Goal: Transaction & Acquisition: Purchase product/service

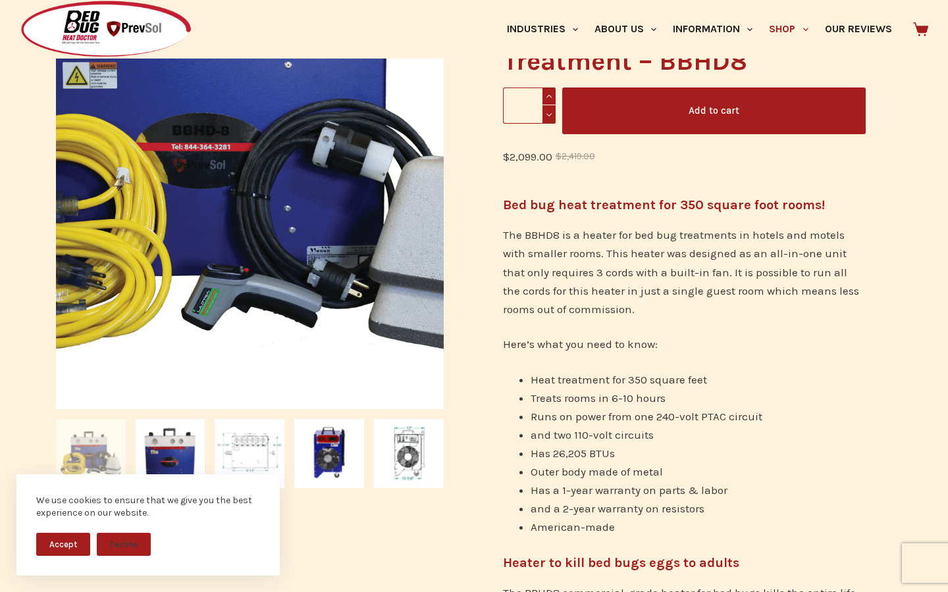
scroll to position [389, 0]
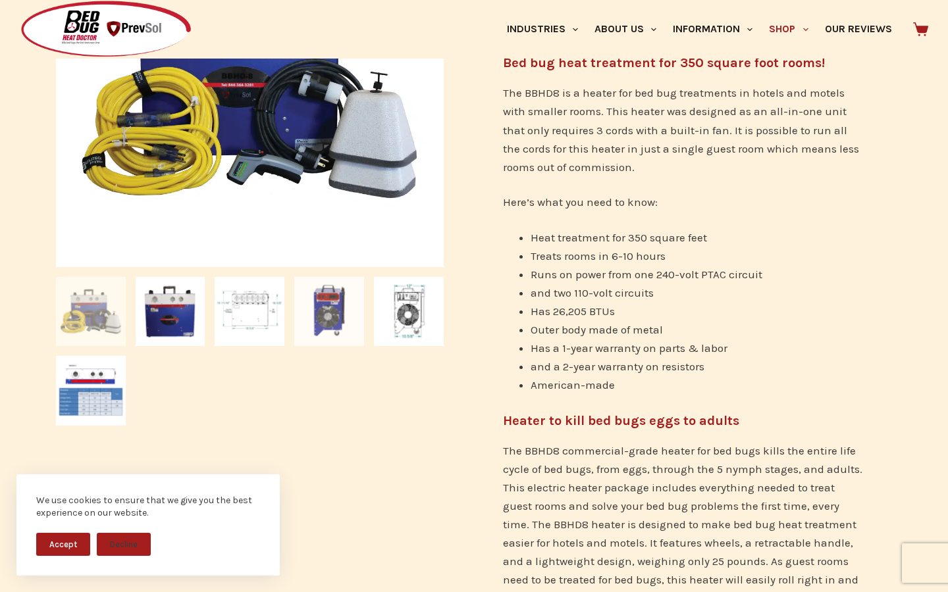
click at [310, 316] on img at bounding box center [329, 312] width 70 height 70
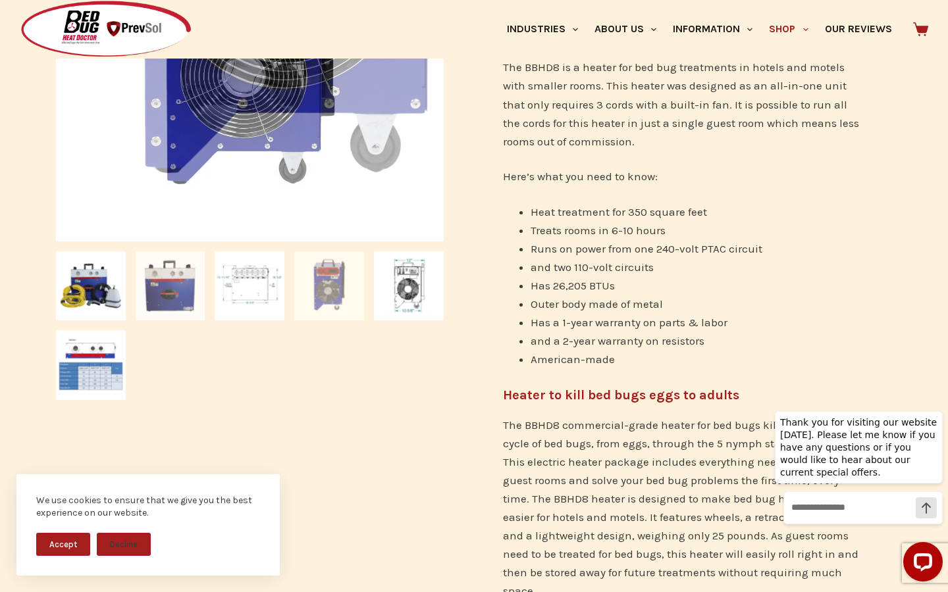
scroll to position [420, 0]
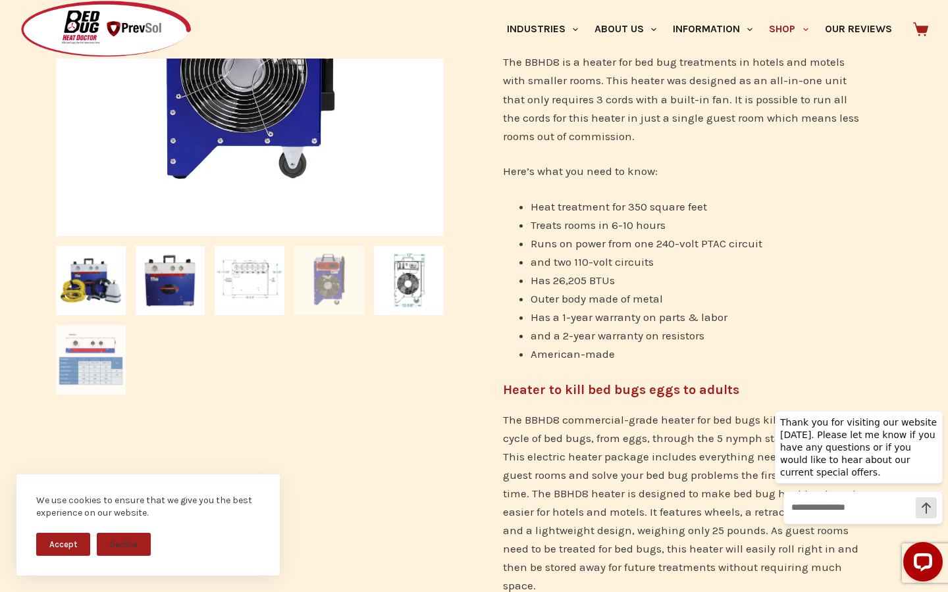
click at [94, 355] on img at bounding box center [91, 360] width 70 height 70
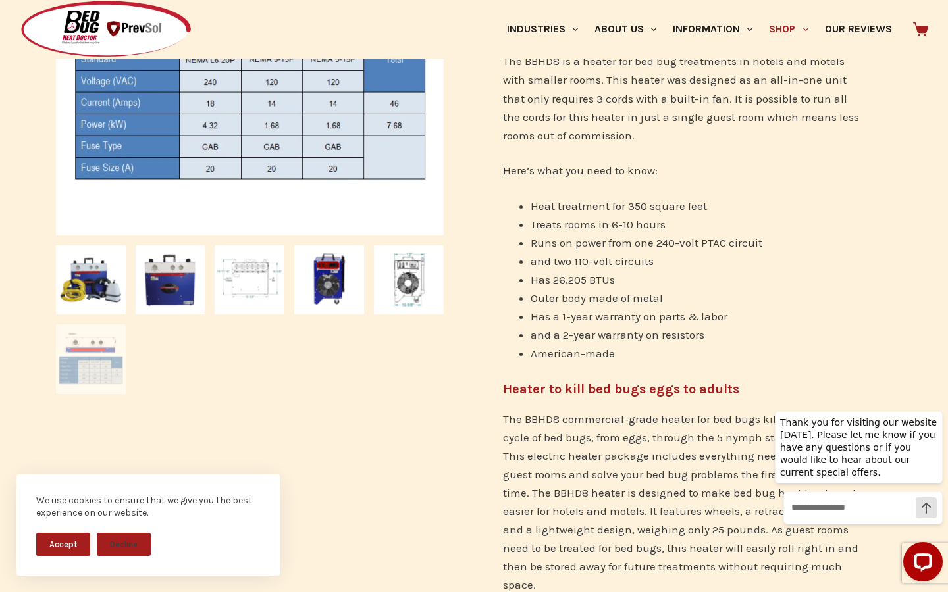
scroll to position [444, 0]
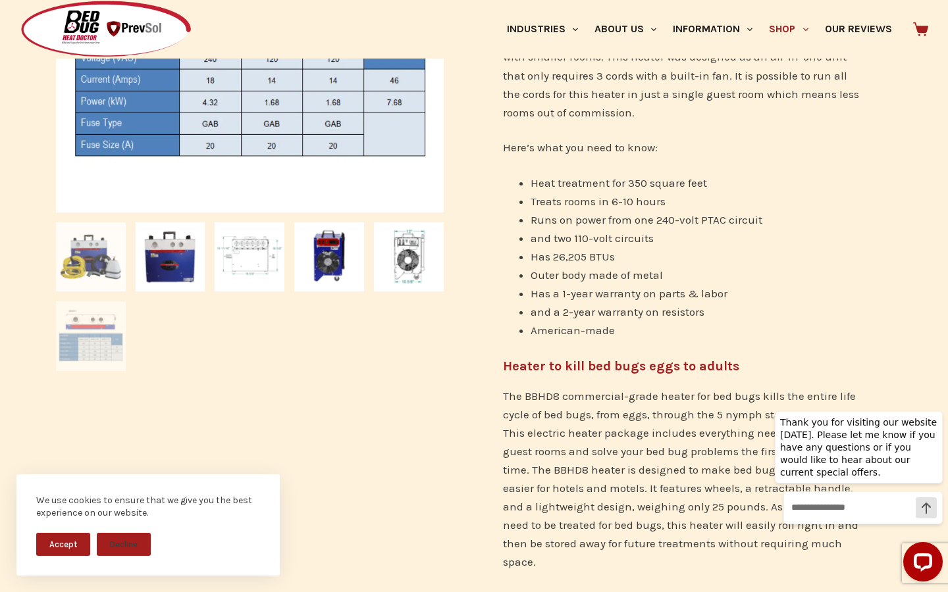
click at [98, 269] on img at bounding box center [91, 257] width 70 height 70
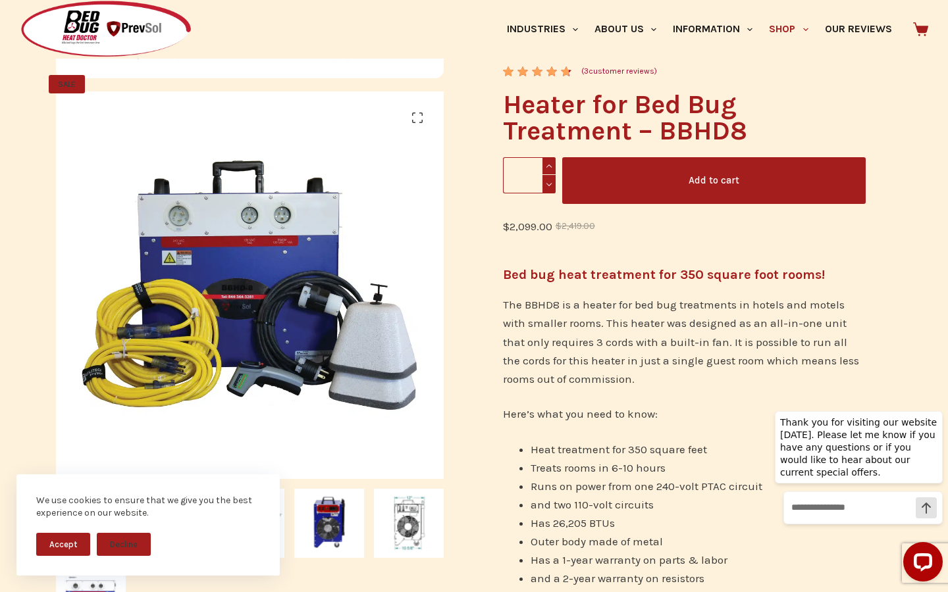
scroll to position [0, 0]
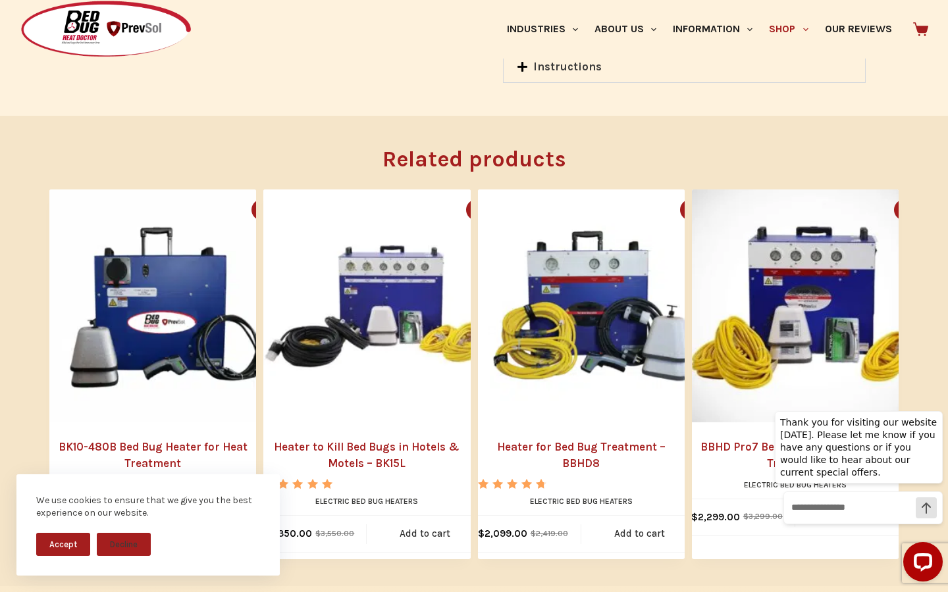
scroll to position [1454, 0]
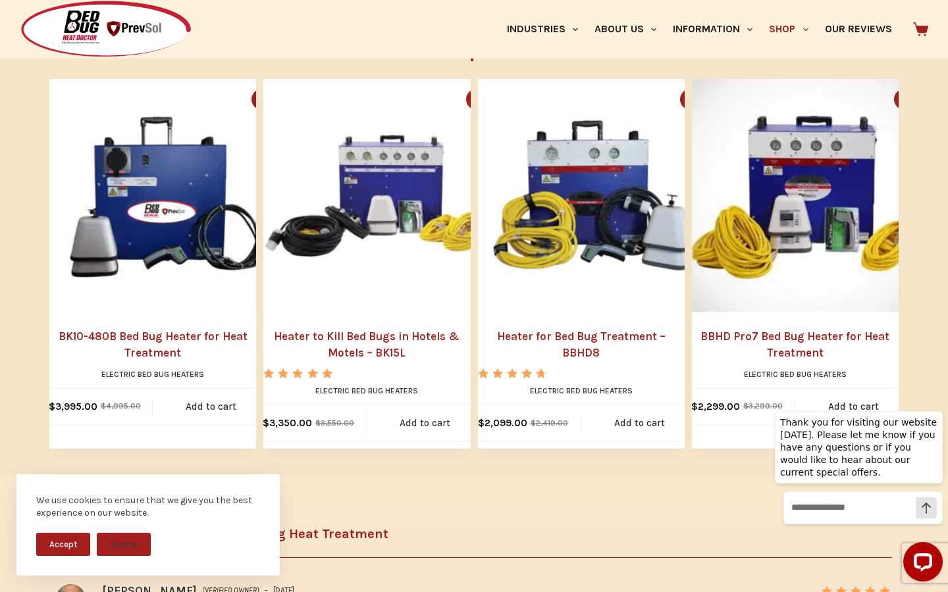
click at [565, 328] on link "Heater for Bed Bug Treatment – BBHD8" at bounding box center [581, 345] width 207 height 34
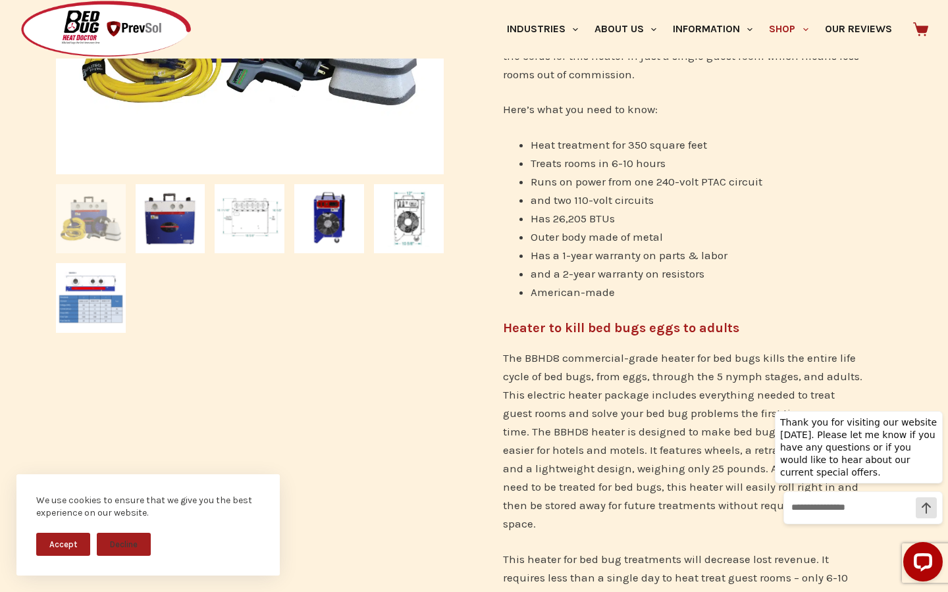
scroll to position [481, 0]
click at [176, 230] on img at bounding box center [171, 220] width 70 height 70
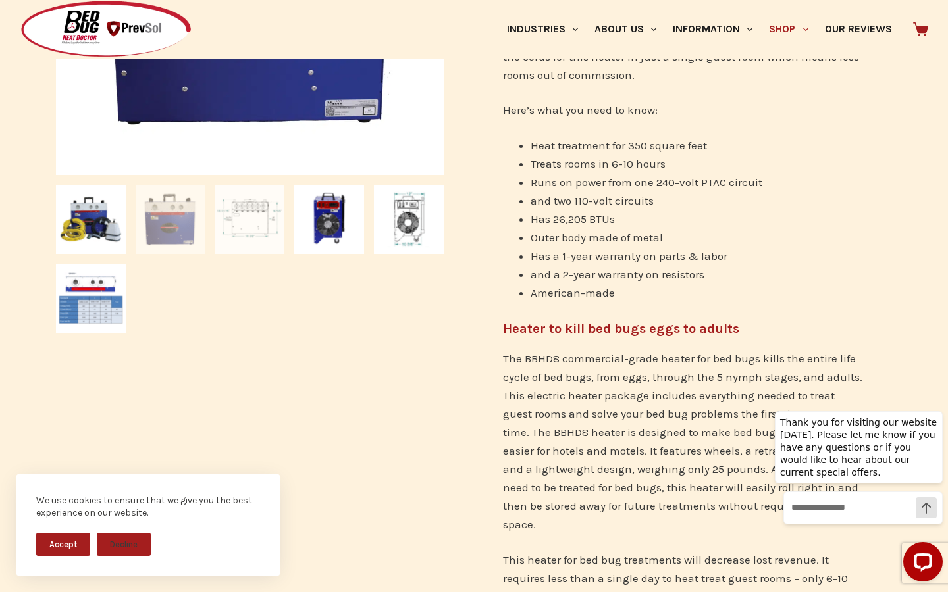
click at [237, 232] on img at bounding box center [250, 220] width 70 height 70
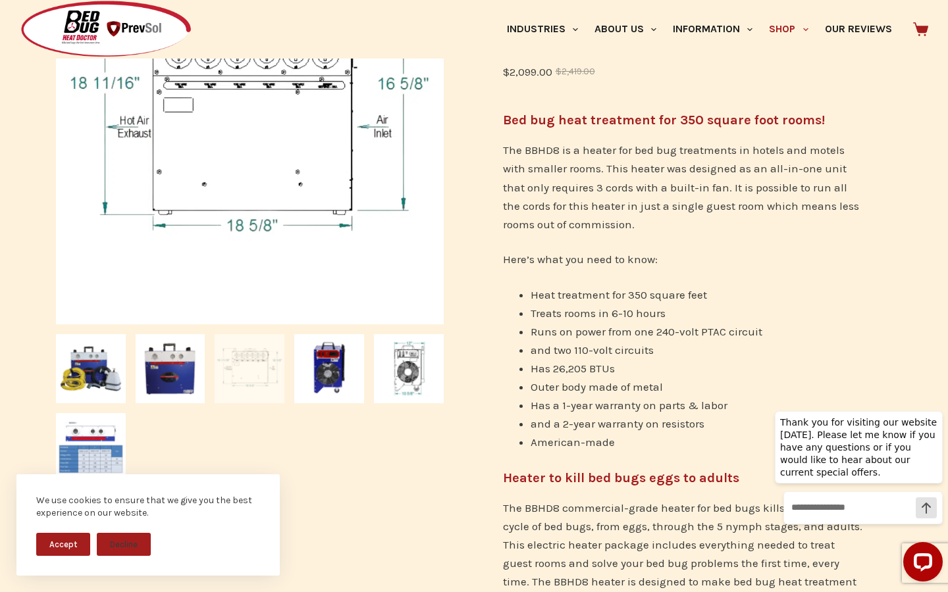
scroll to position [330, 0]
click at [326, 396] on img at bounding box center [329, 371] width 70 height 70
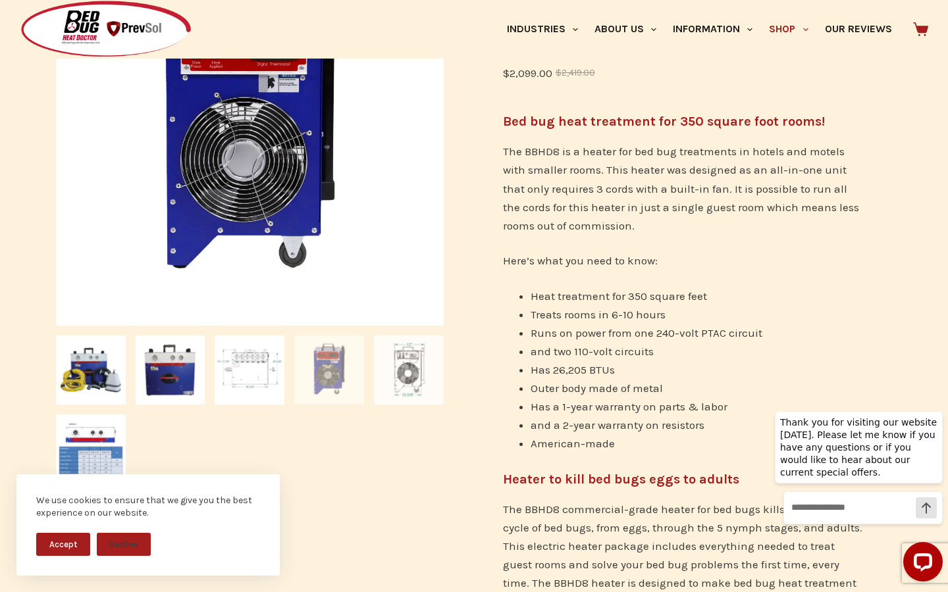
click at [412, 386] on img at bounding box center [409, 371] width 70 height 70
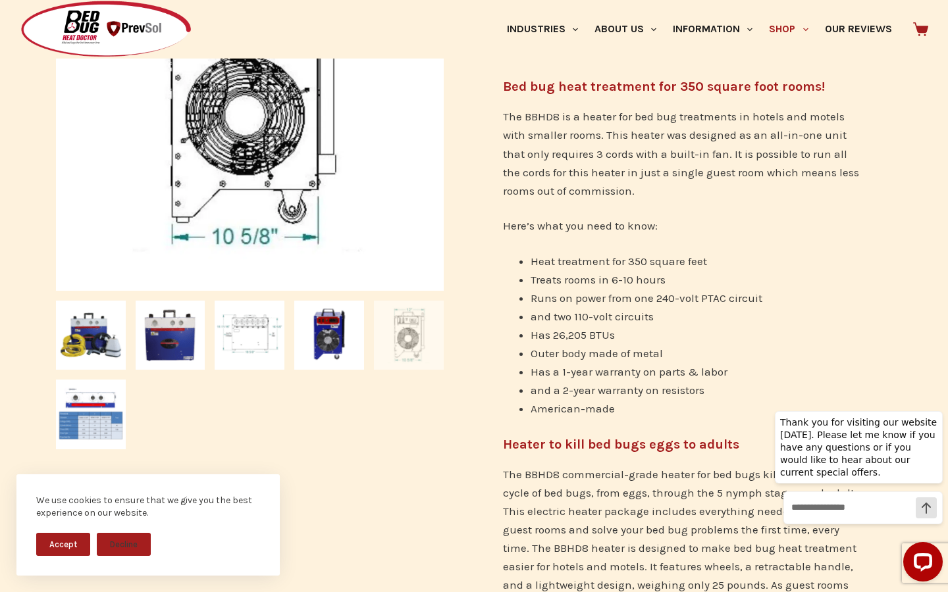
scroll to position [372, 0]
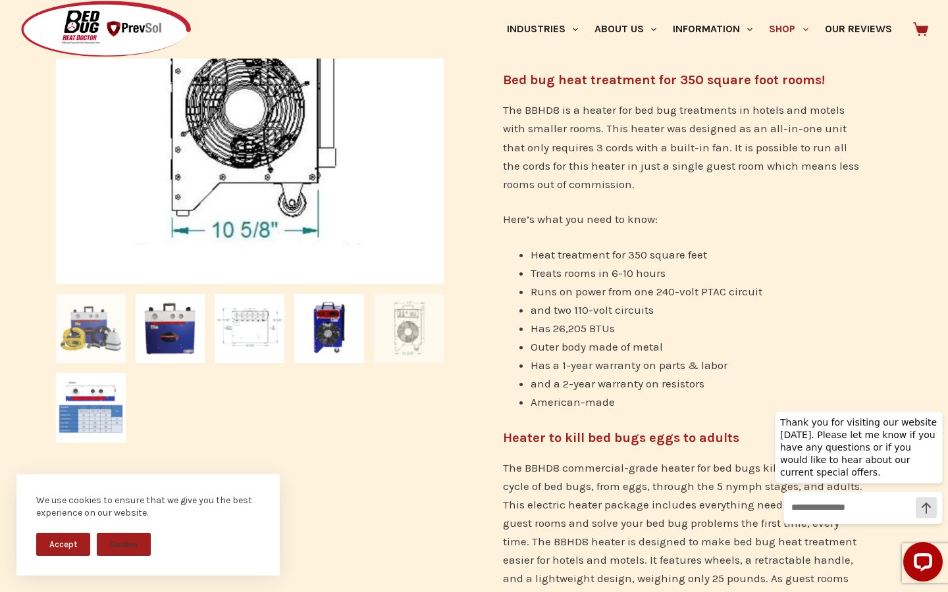
click at [86, 325] on img at bounding box center [91, 329] width 70 height 70
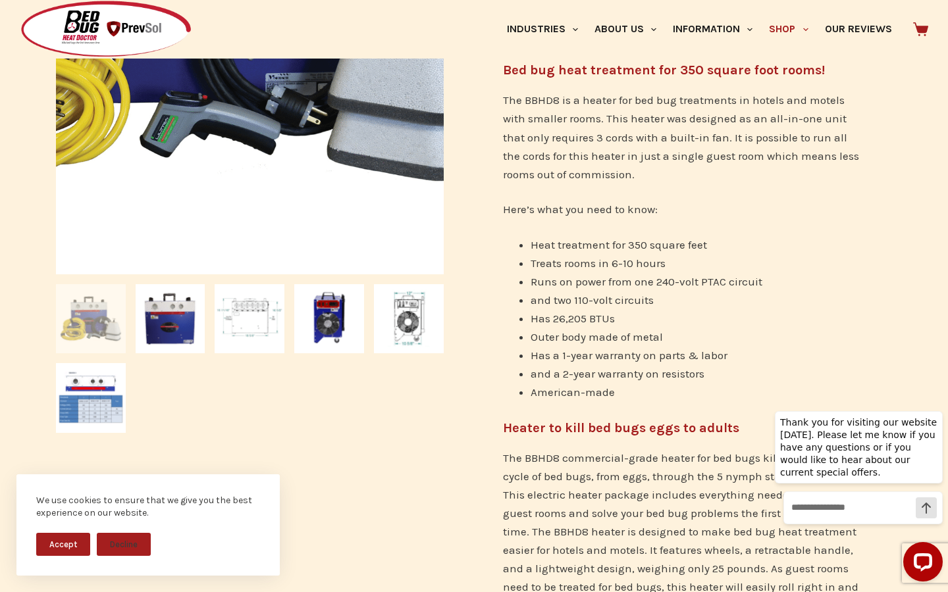
scroll to position [382, 0]
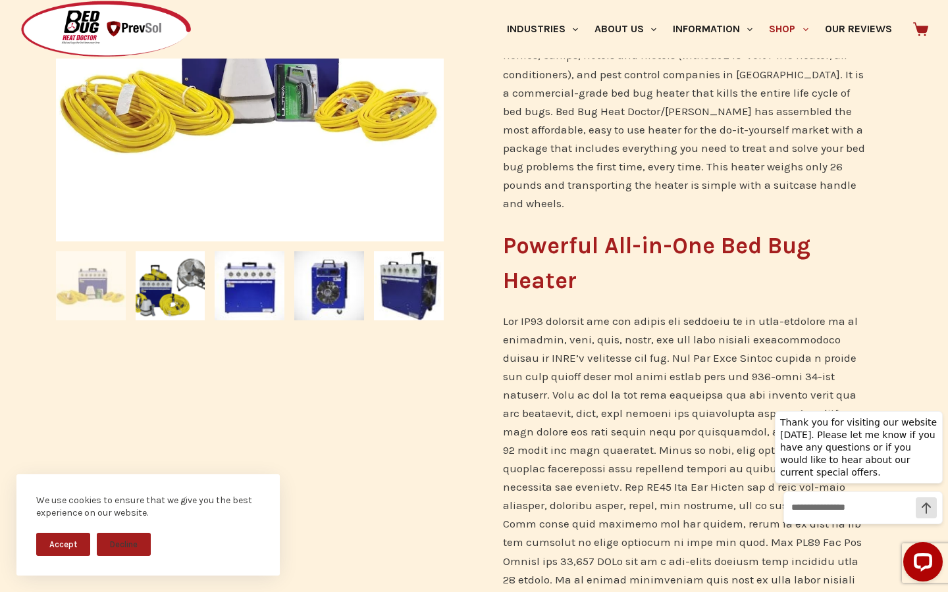
scroll to position [456, 0]
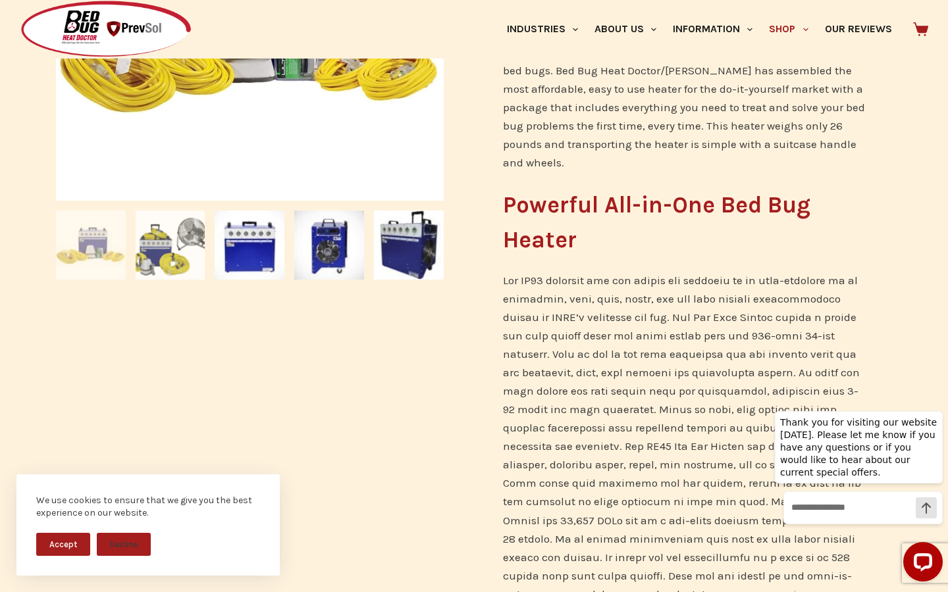
click at [166, 233] on img at bounding box center [171, 246] width 70 height 70
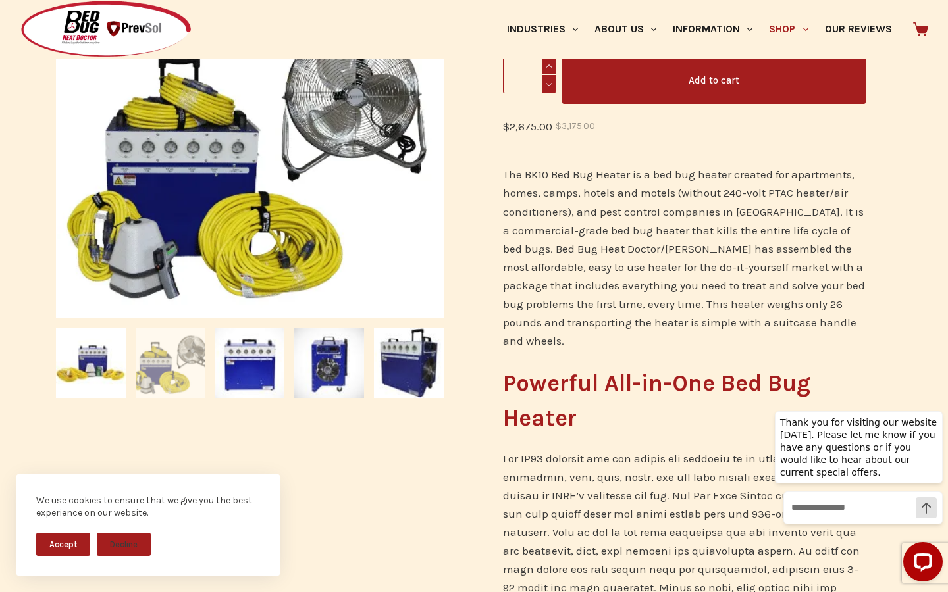
scroll to position [272, 0]
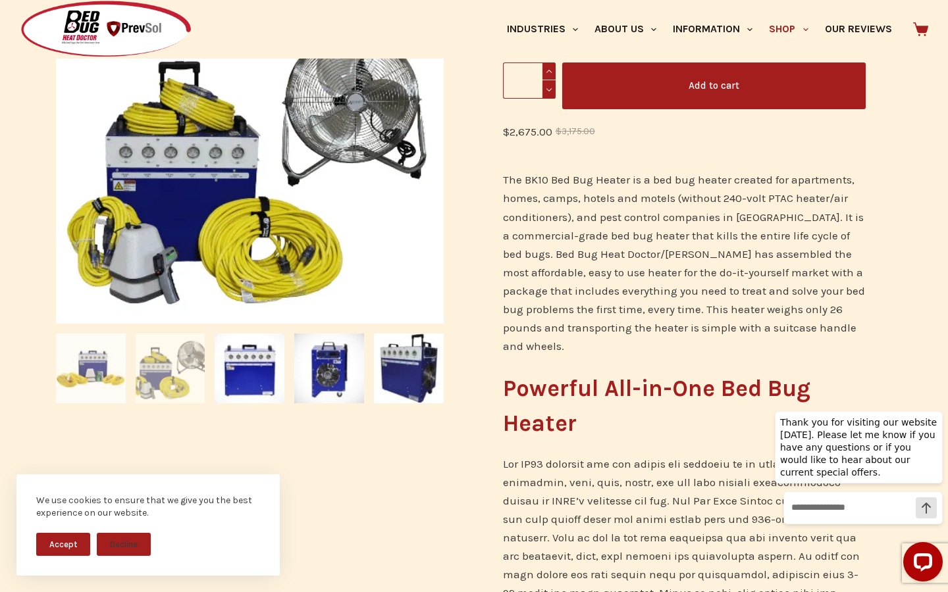
click at [107, 379] on img at bounding box center [91, 369] width 70 height 70
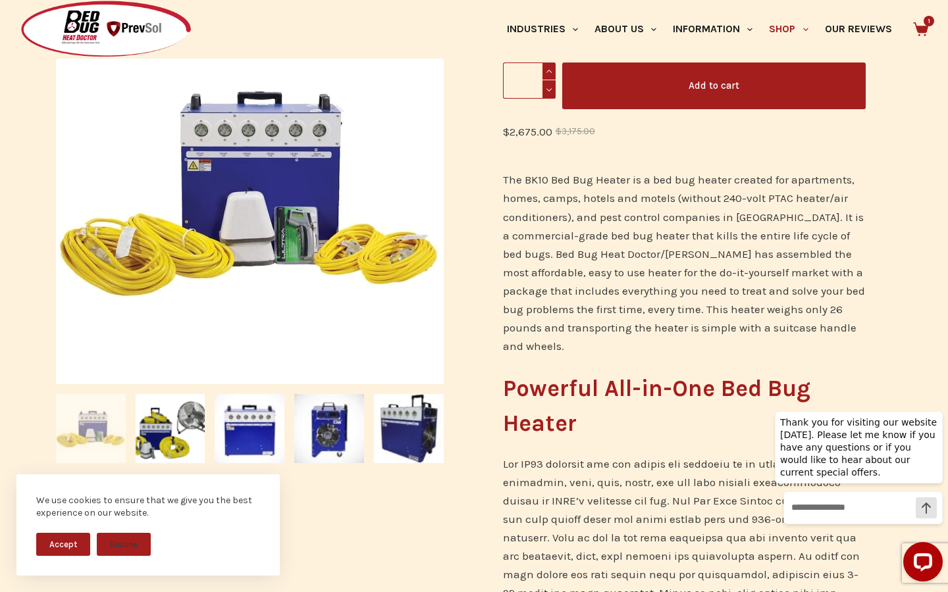
scroll to position [0, 0]
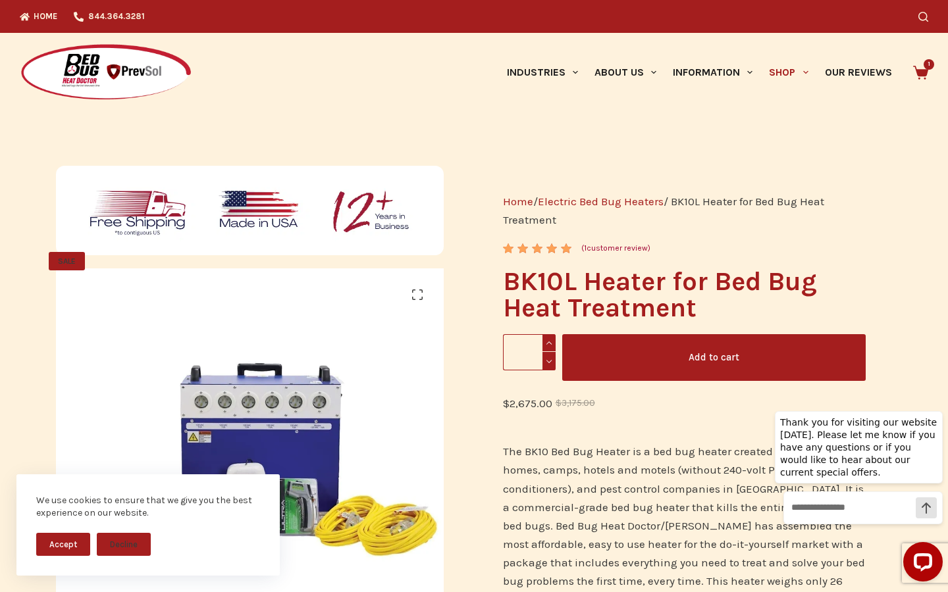
click at [916, 71] on icon at bounding box center [920, 73] width 15 height 14
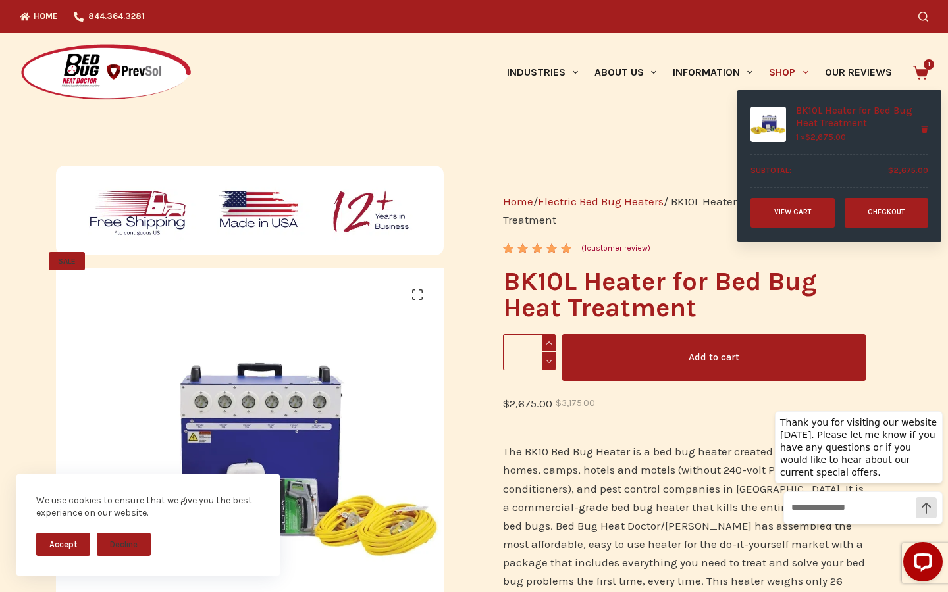
click at [866, 220] on link "Checkout" at bounding box center [887, 213] width 84 height 30
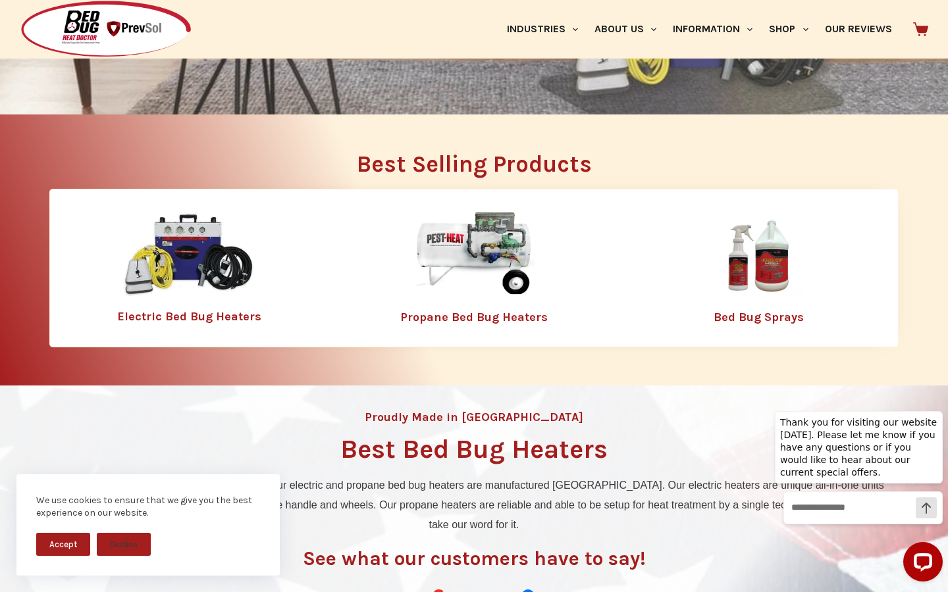
scroll to position [414, 0]
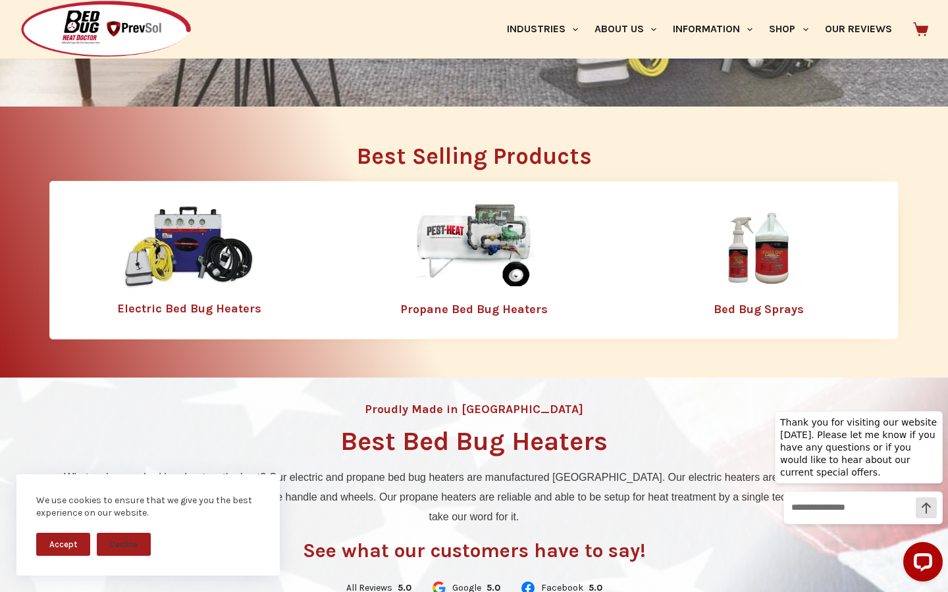
click at [185, 252] on img at bounding box center [189, 247] width 132 height 85
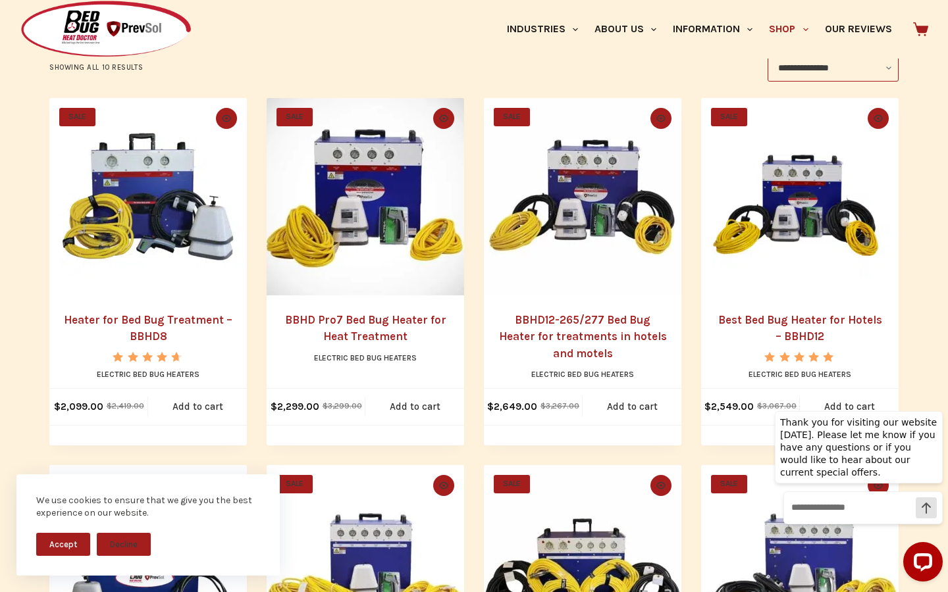
scroll to position [289, 0]
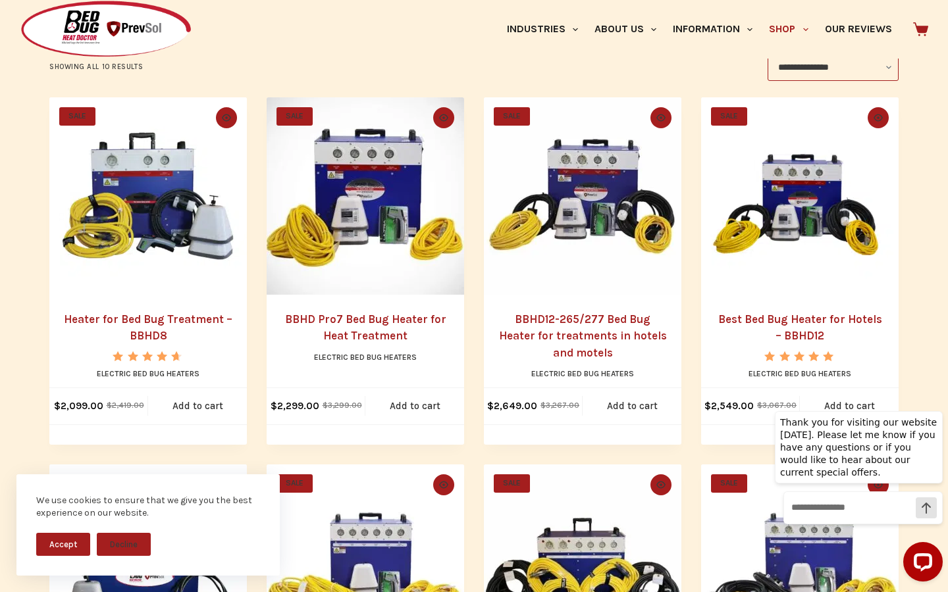
click at [67, 542] on button "Accept" at bounding box center [63, 544] width 54 height 23
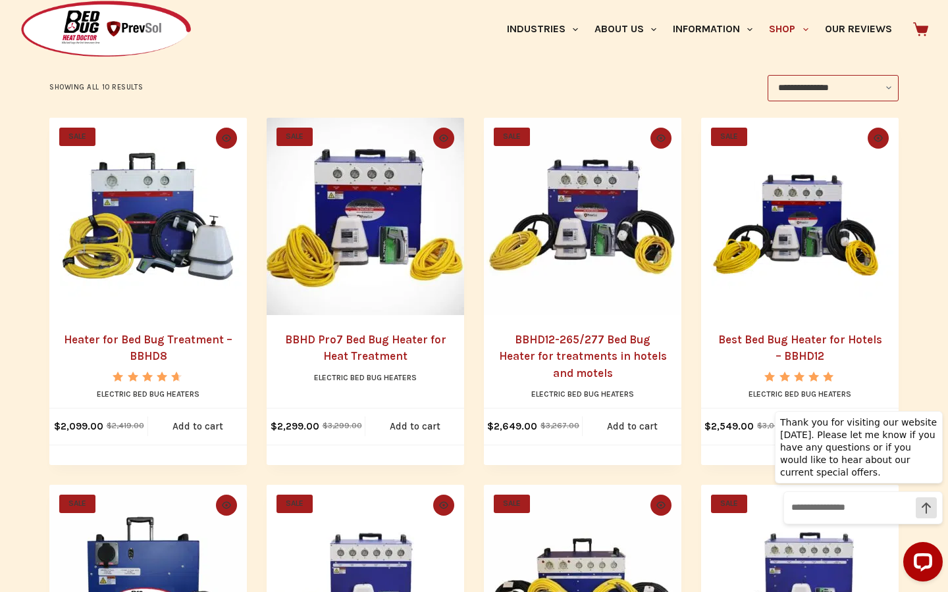
scroll to position [266, 0]
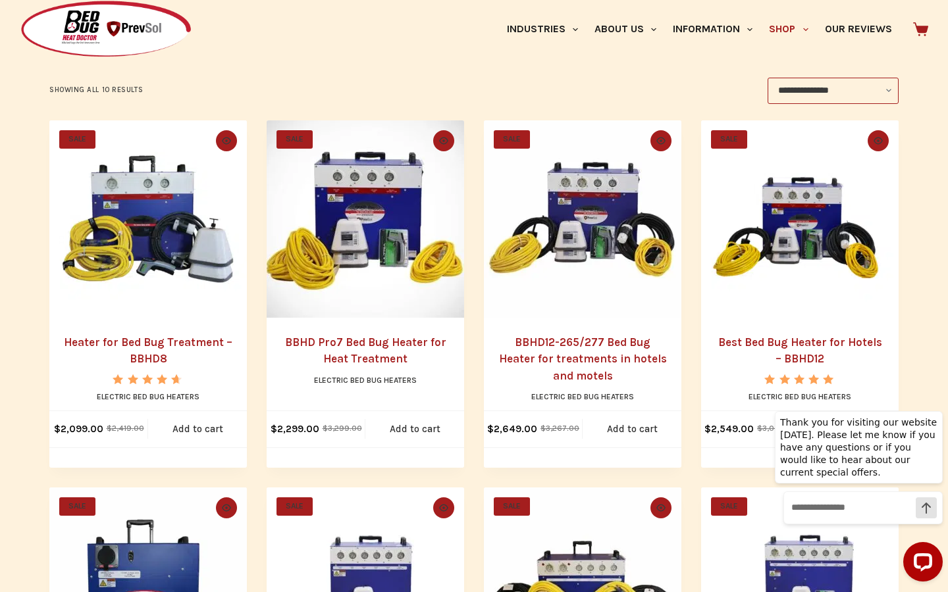
click at [373, 341] on link "BBHD Pro7 Bed Bug Heater for Heat Treatment" at bounding box center [365, 351] width 161 height 30
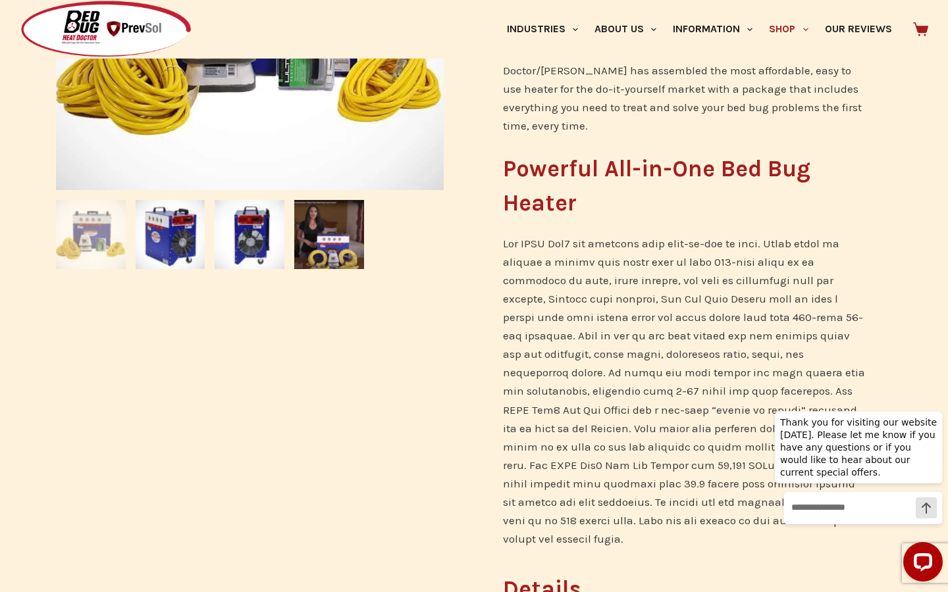
scroll to position [483, 0]
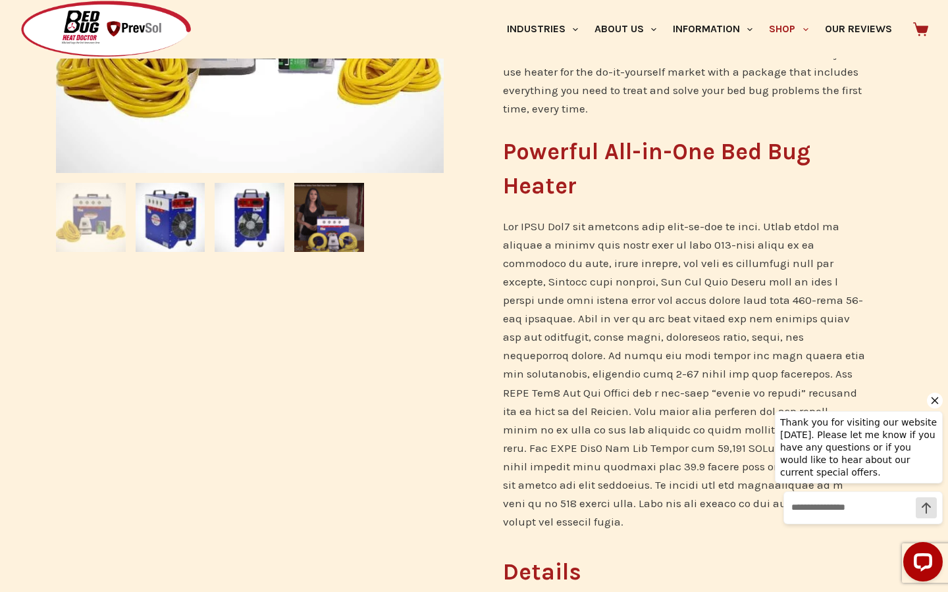
click at [938, 400] on icon "Hide greeting" at bounding box center [935, 401] width 16 height 16
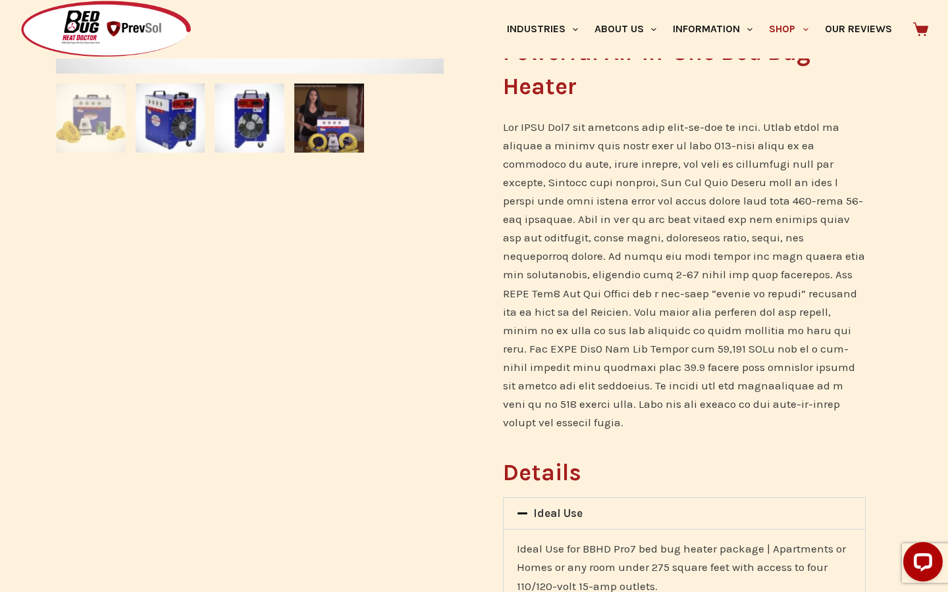
scroll to position [446, 0]
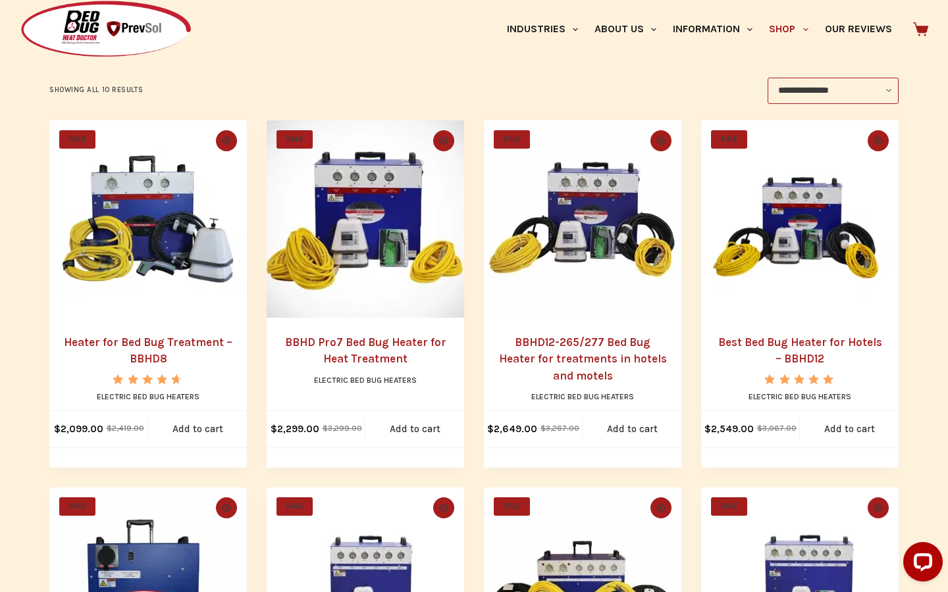
click at [593, 343] on link "BBHD12-265/277 Bed Bug Heater for treatments in hotels and motels" at bounding box center [583, 359] width 168 height 47
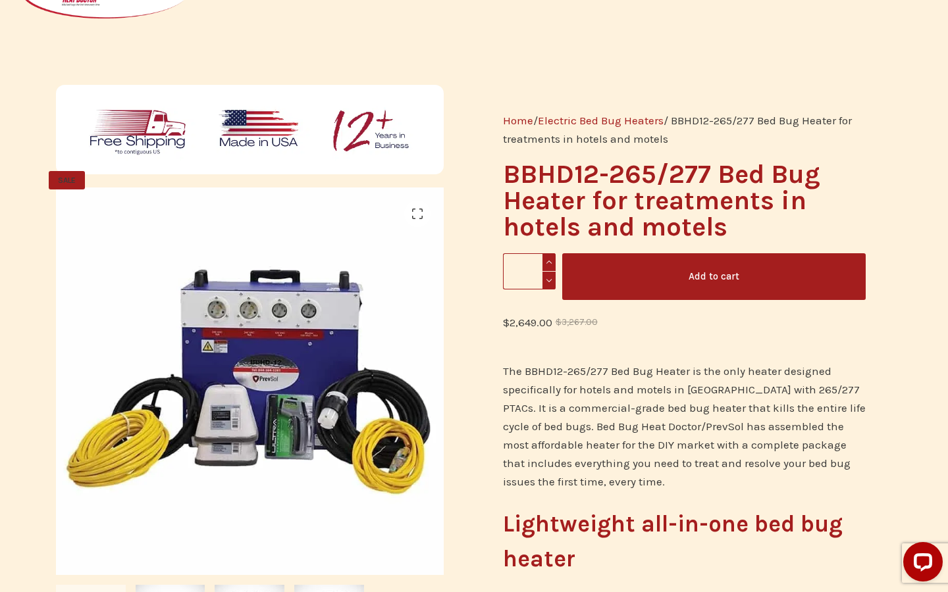
scroll to position [266, 0]
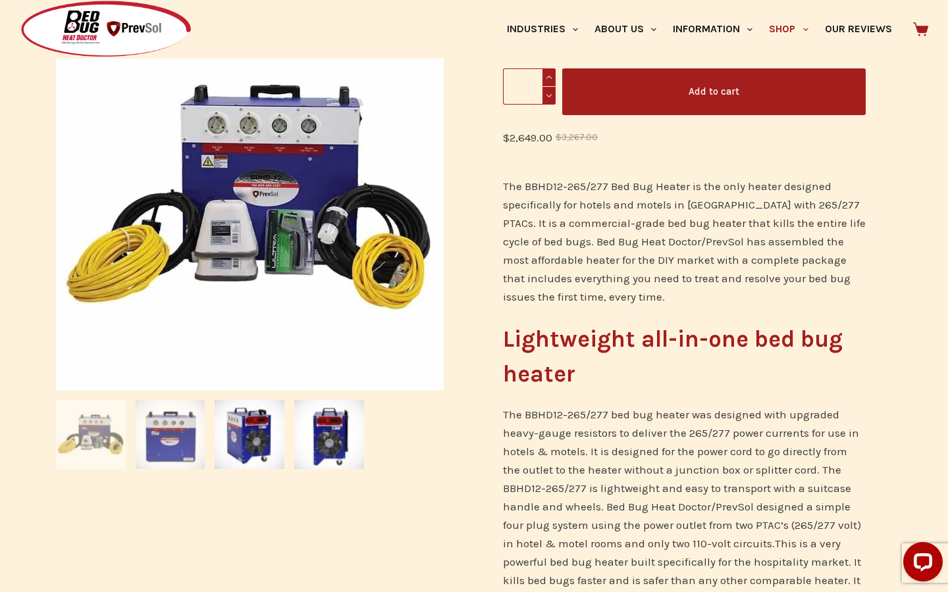
click at [165, 425] on img at bounding box center [171, 435] width 70 height 70
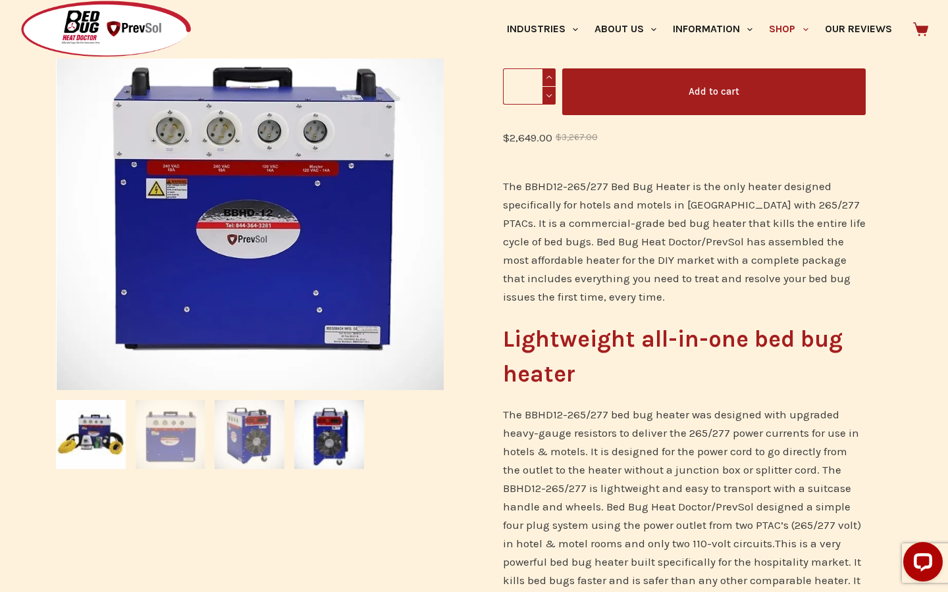
click at [224, 429] on img at bounding box center [250, 435] width 70 height 70
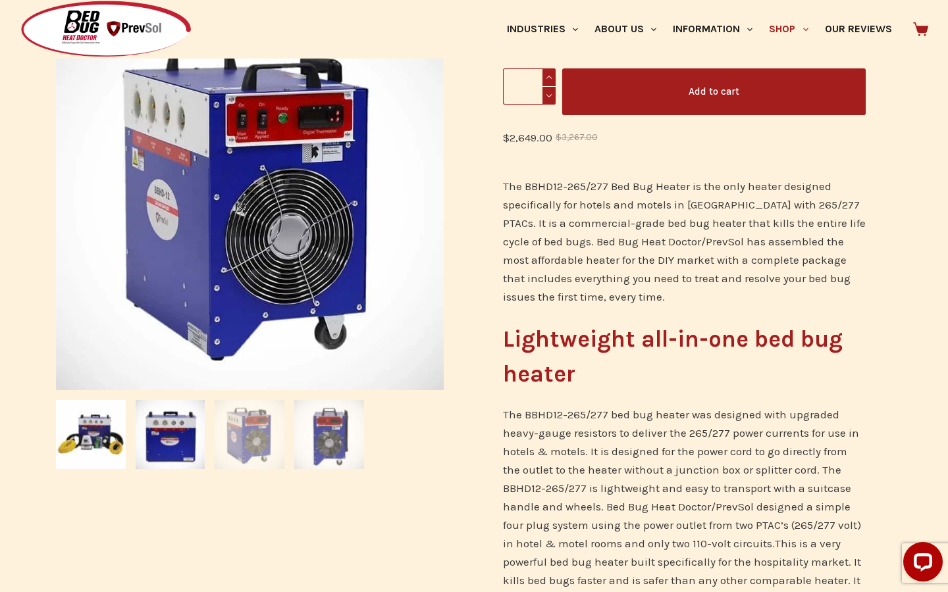
click at [299, 444] on img at bounding box center [329, 435] width 70 height 70
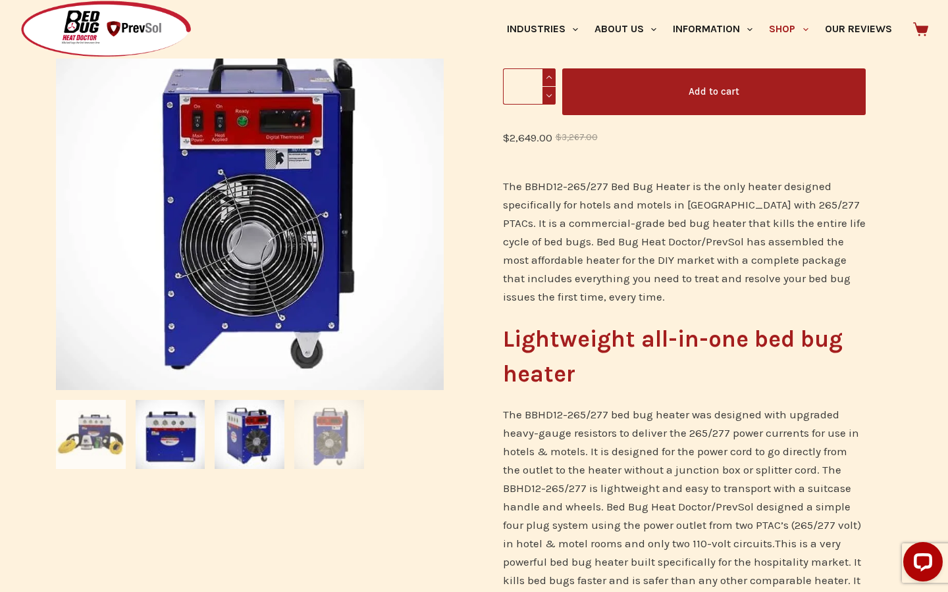
click at [78, 431] on img at bounding box center [91, 435] width 70 height 70
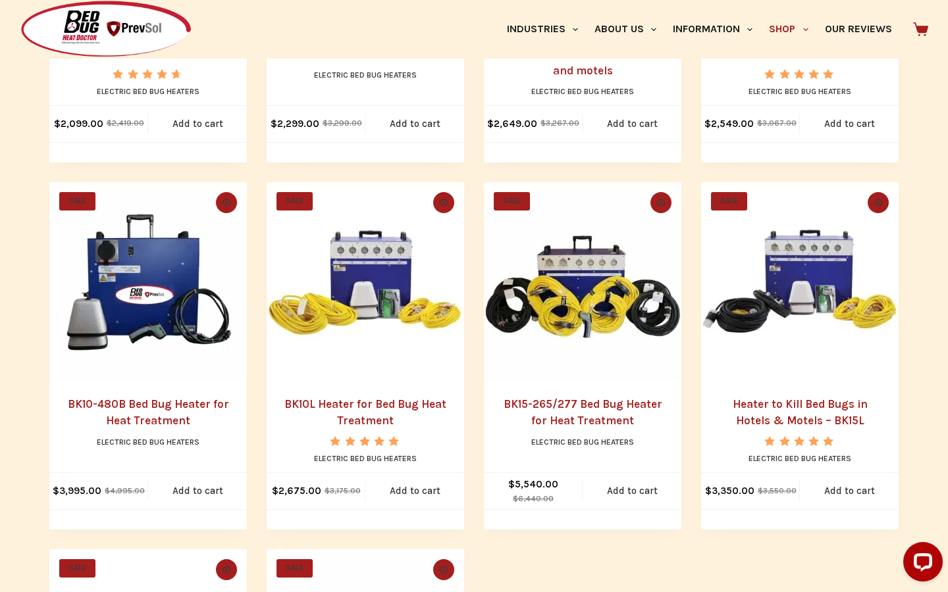
scroll to position [577, 0]
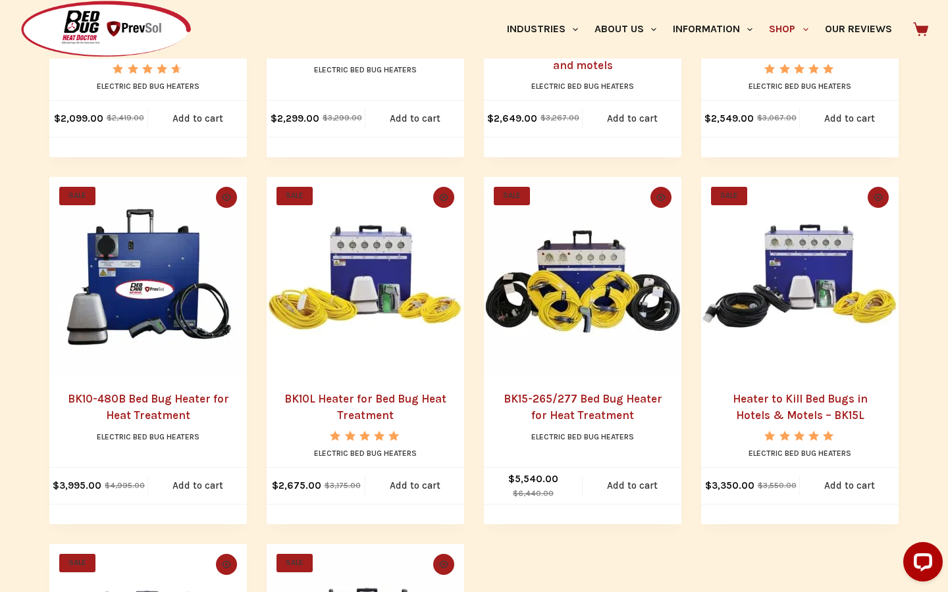
click at [373, 406] on h2 "BK10L Heater for Bed Bug Heat Treatment" at bounding box center [365, 408] width 171 height 34
click at [369, 399] on link "BK10L Heater for Bed Bug Heat Treatment" at bounding box center [365, 407] width 162 height 30
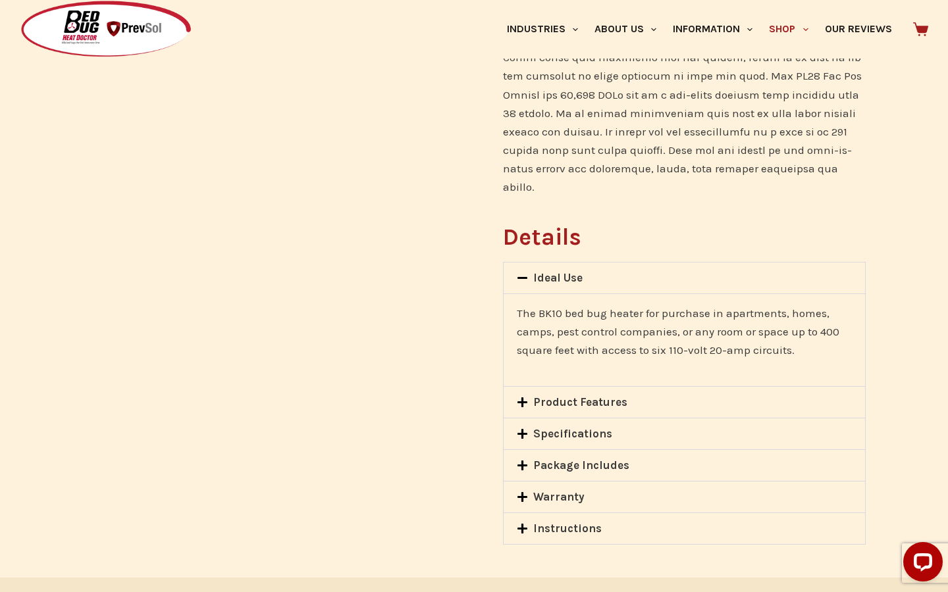
scroll to position [892, 0]
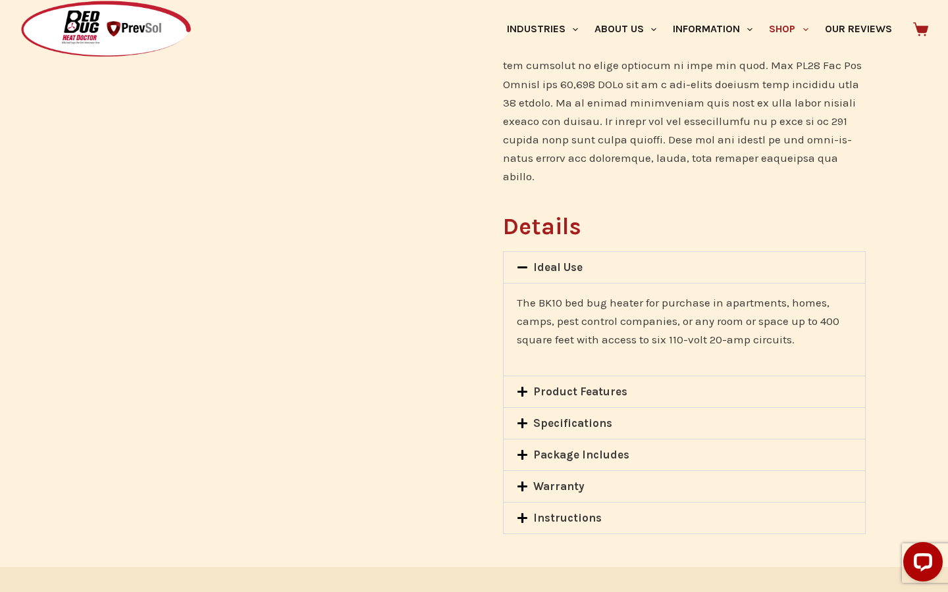
click at [534, 385] on link "Product Features" at bounding box center [580, 391] width 94 height 13
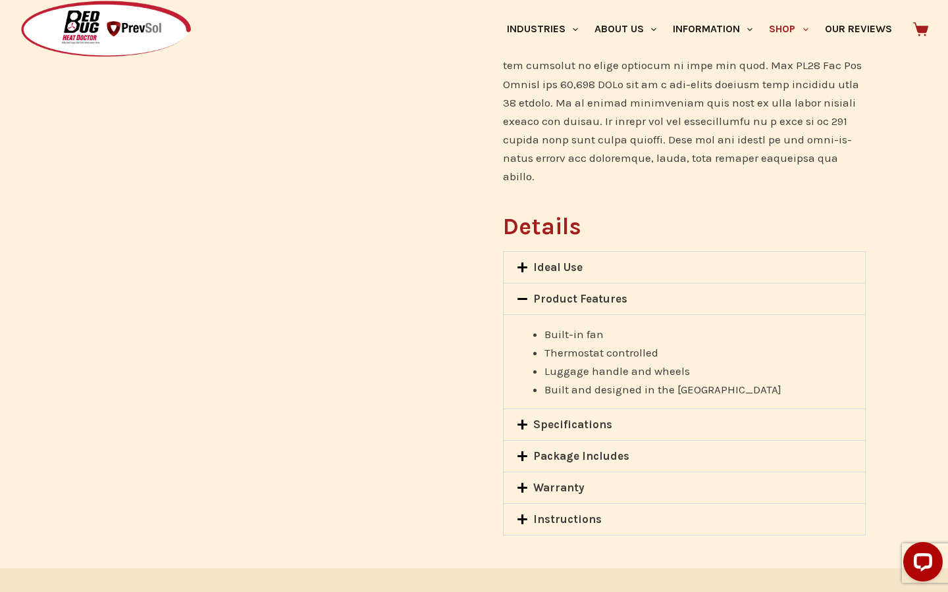
click at [527, 419] on icon at bounding box center [522, 424] width 11 height 11
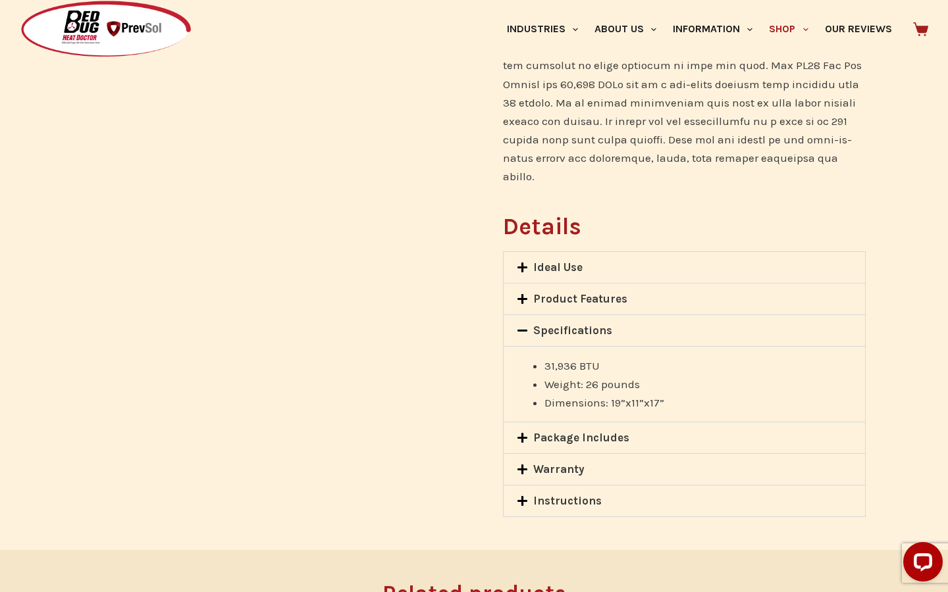
click at [523, 423] on div "Package Includes" at bounding box center [684, 438] width 361 height 31
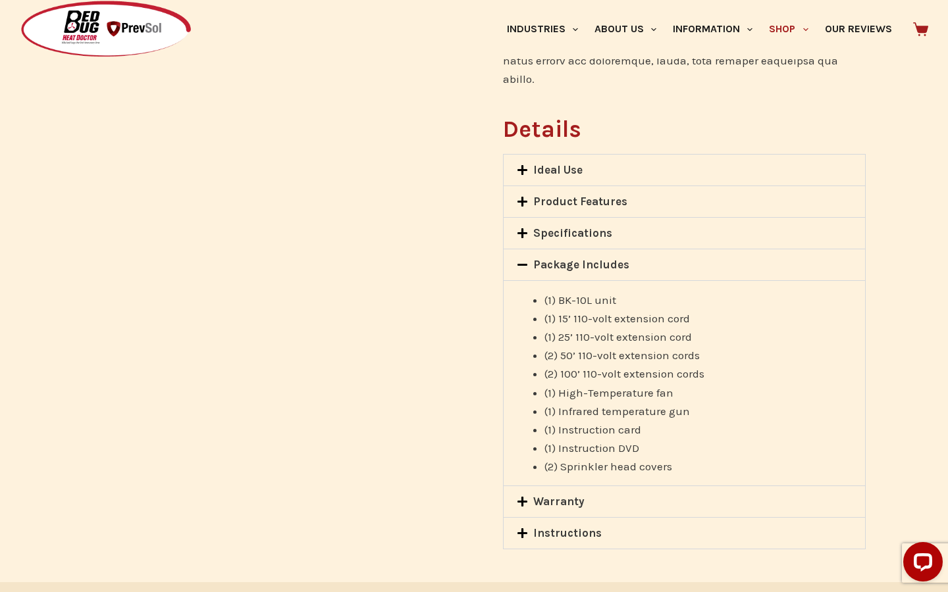
scroll to position [1019, 0]
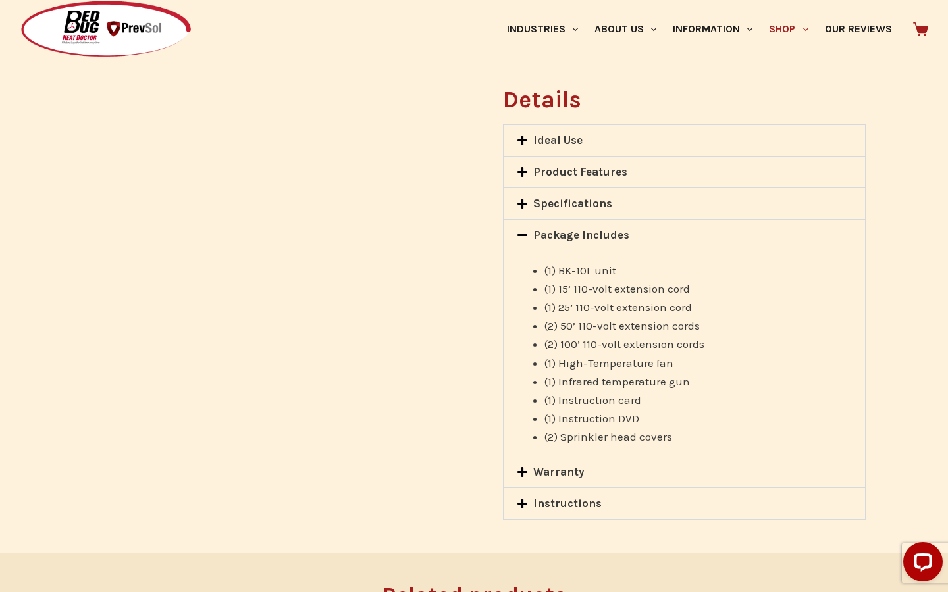
click at [521, 467] on icon at bounding box center [522, 472] width 10 height 10
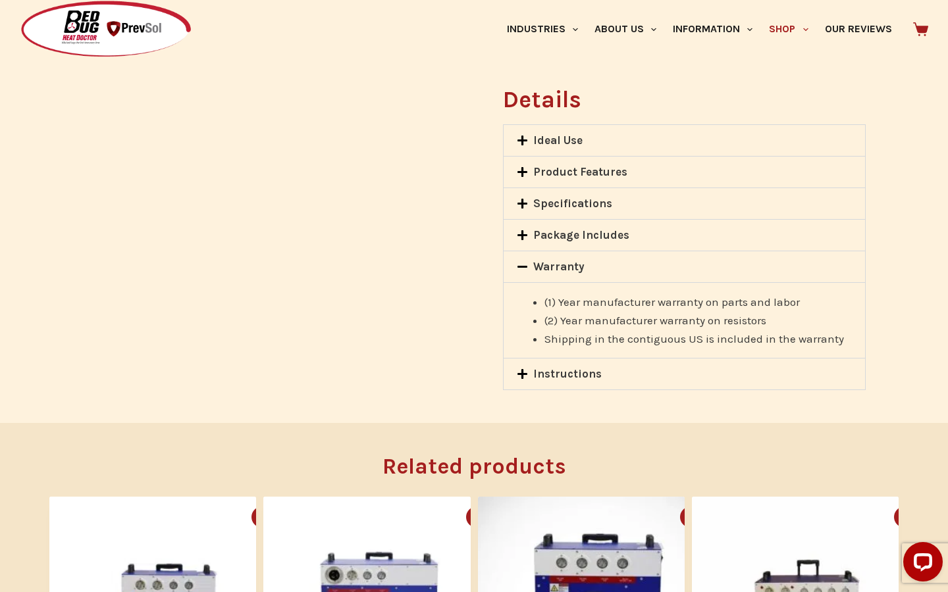
click at [523, 370] on icon at bounding box center [522, 375] width 10 height 10
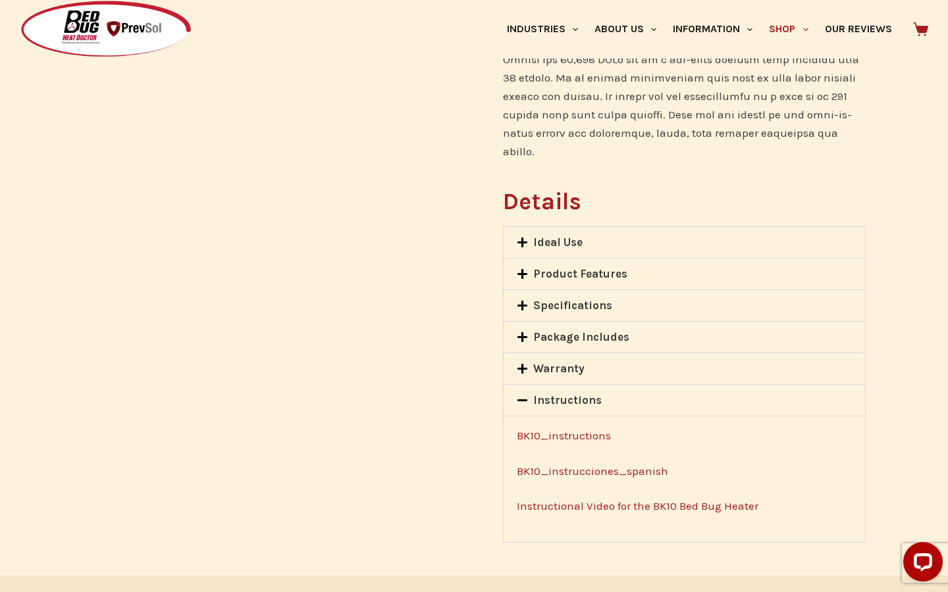
scroll to position [914, 0]
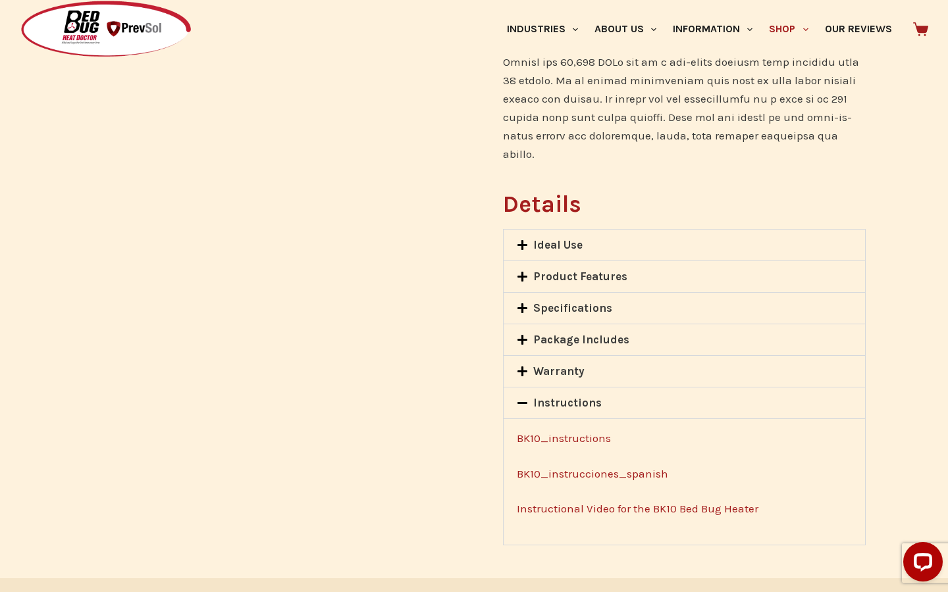
click at [528, 237] on div "Ideal Use" at bounding box center [684, 245] width 361 height 31
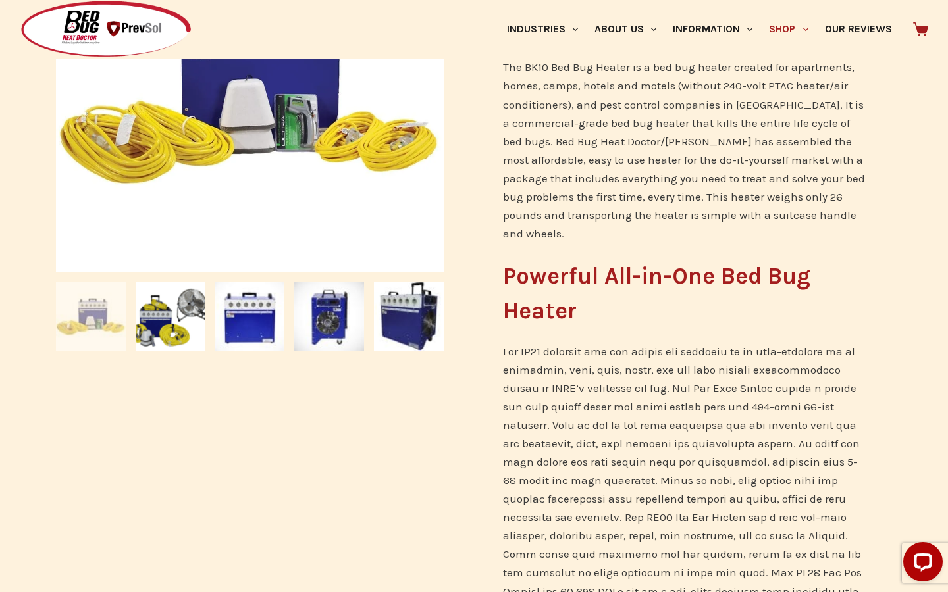
scroll to position [292, 0]
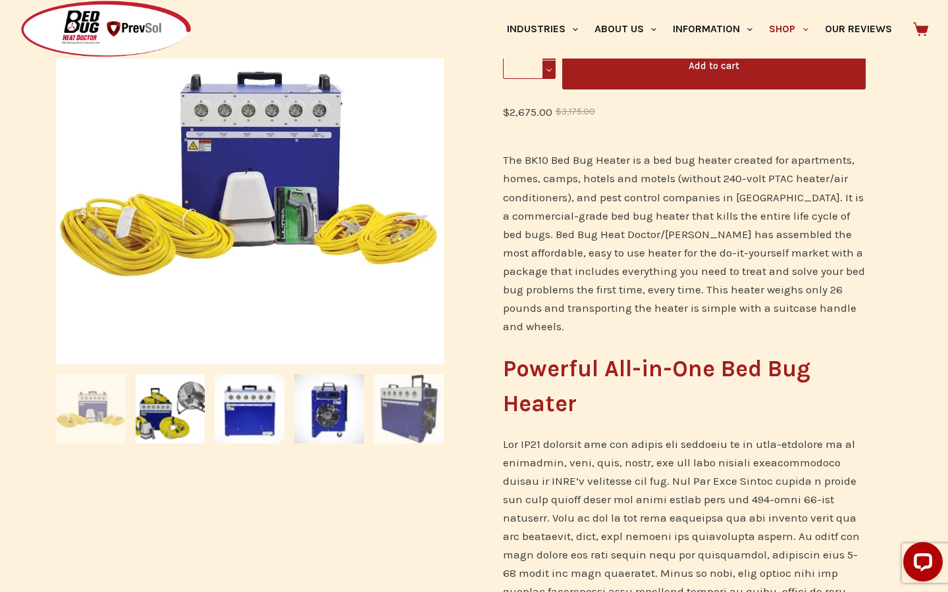
click at [396, 420] on img at bounding box center [409, 410] width 70 height 70
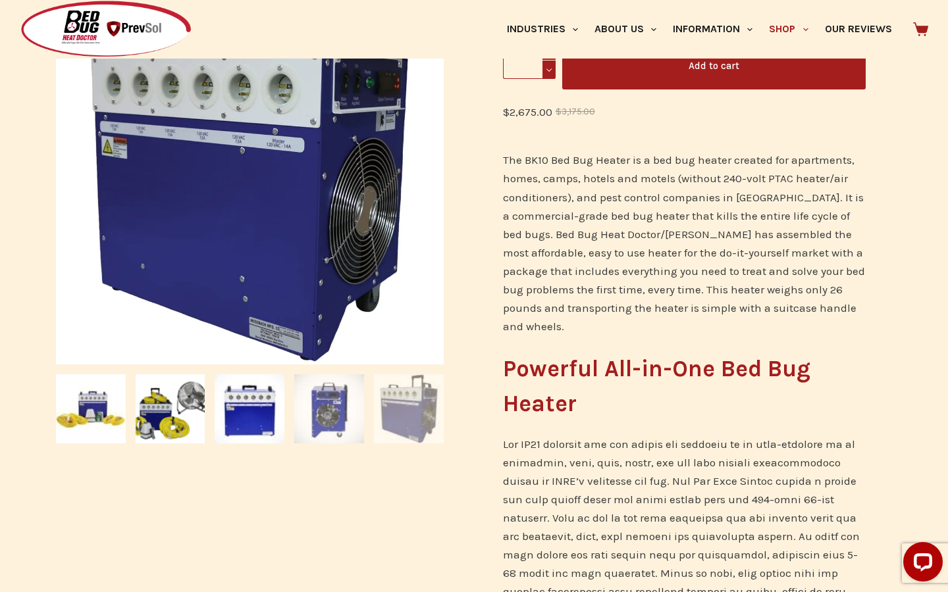
click at [320, 409] on img at bounding box center [329, 410] width 70 height 70
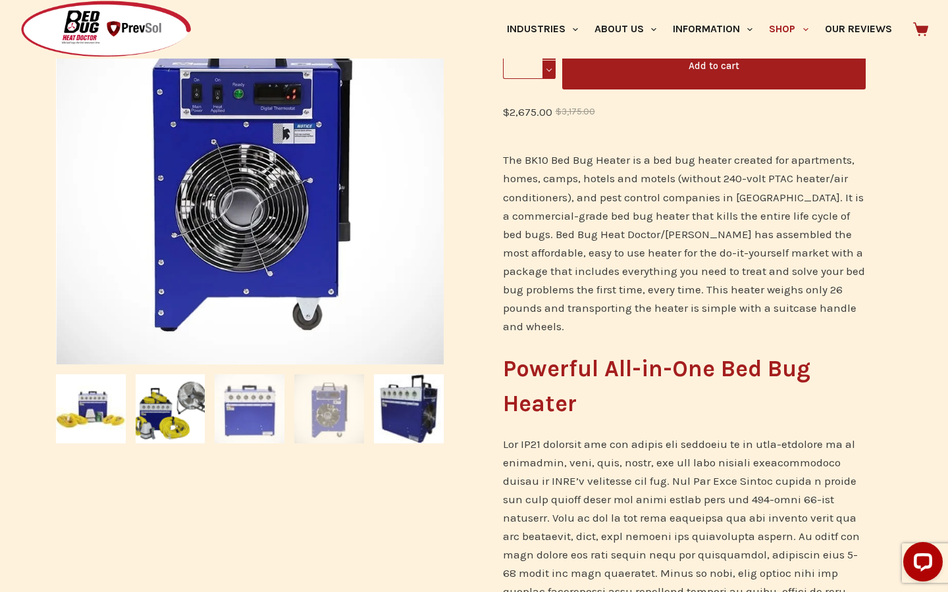
click at [264, 402] on img at bounding box center [250, 410] width 70 height 70
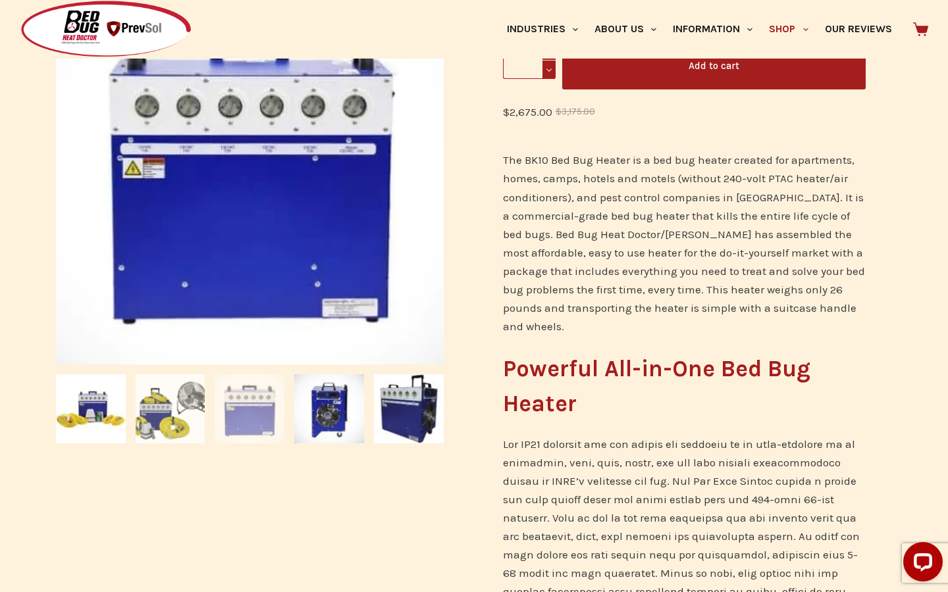
click at [191, 413] on img at bounding box center [171, 410] width 70 height 70
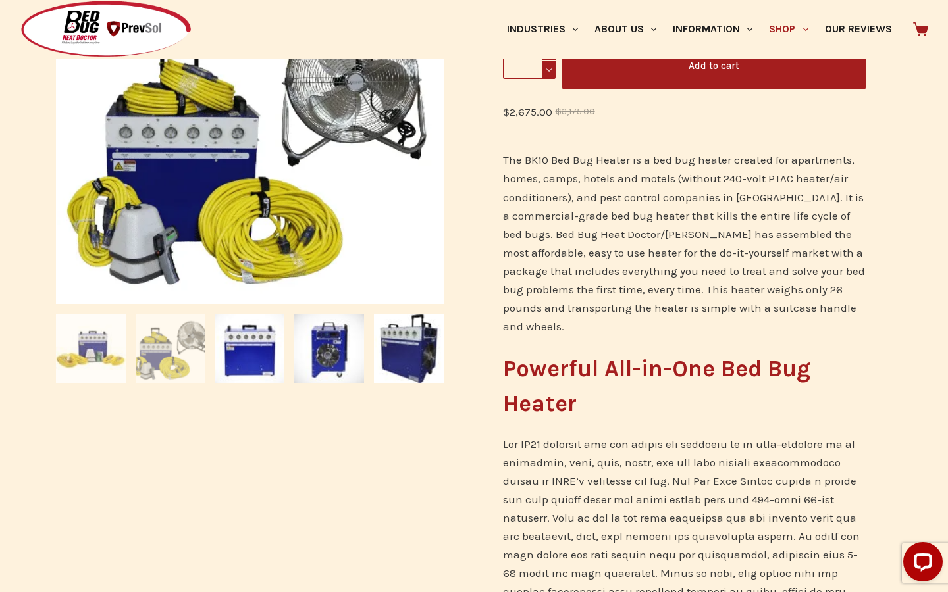
click at [95, 359] on img at bounding box center [91, 349] width 70 height 70
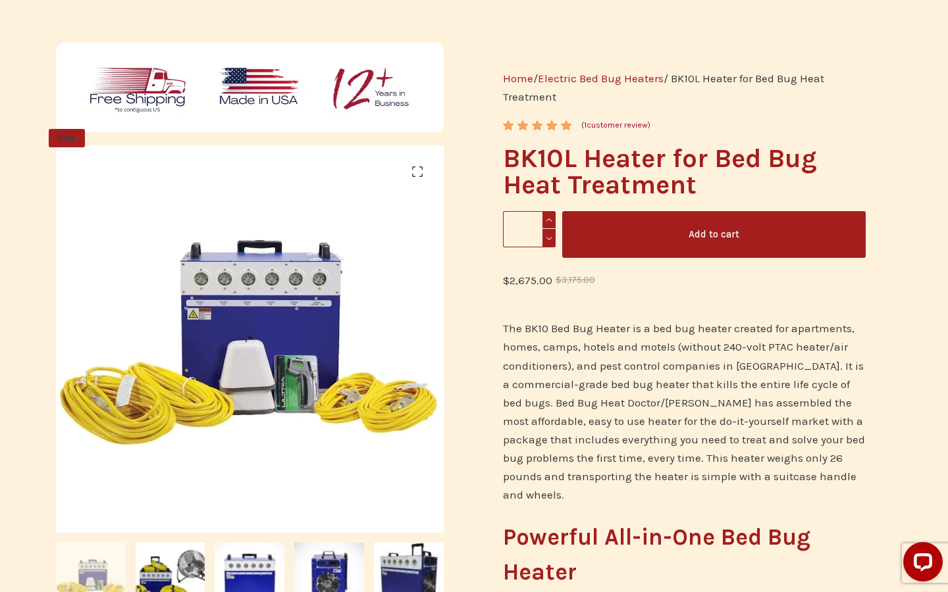
scroll to position [112, 0]
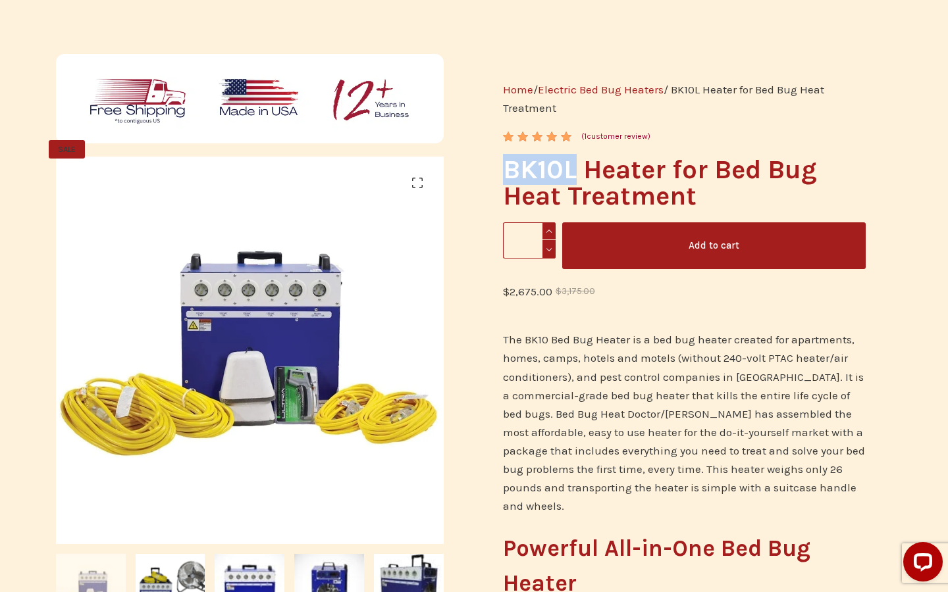
drag, startPoint x: 496, startPoint y: 161, endPoint x: 573, endPoint y: 165, distance: 77.1
copy h1 "BK10L"
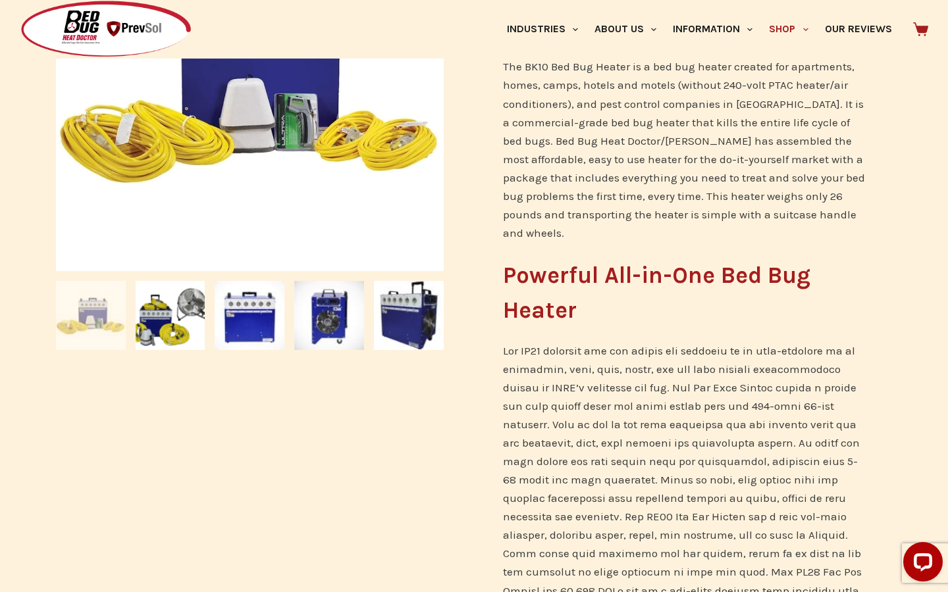
scroll to position [0, 0]
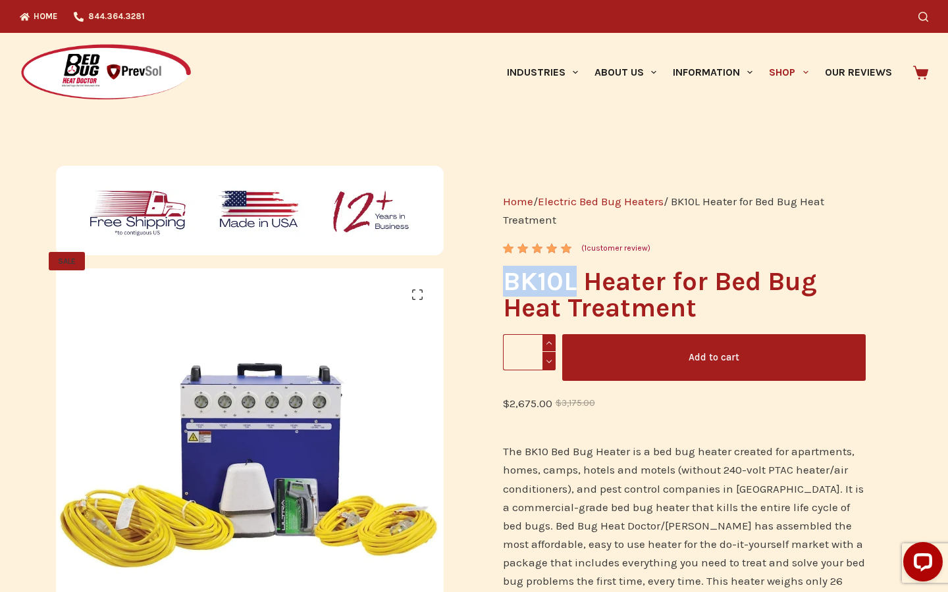
click at [637, 357] on button "Add to cart" at bounding box center [713, 357] width 303 height 47
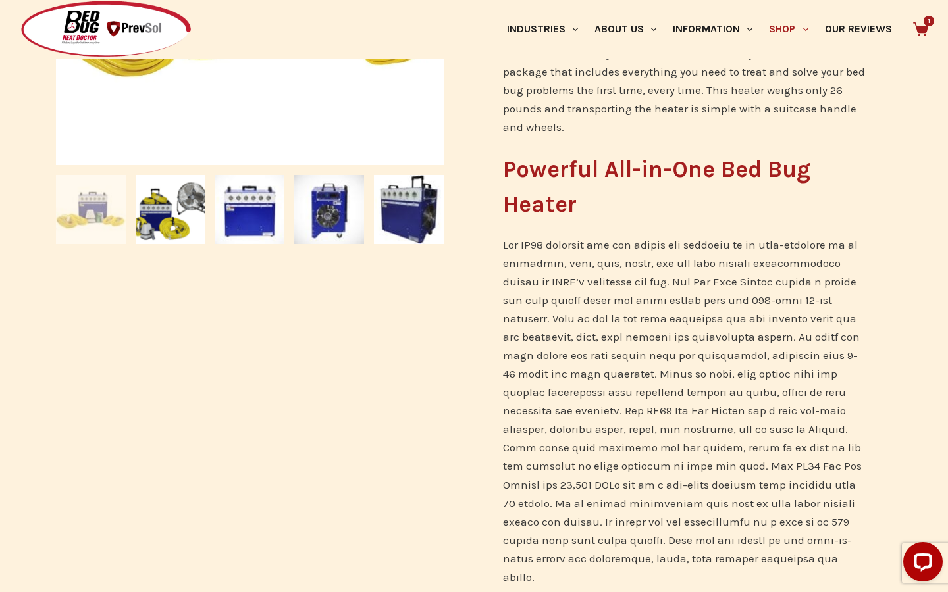
scroll to position [563, 0]
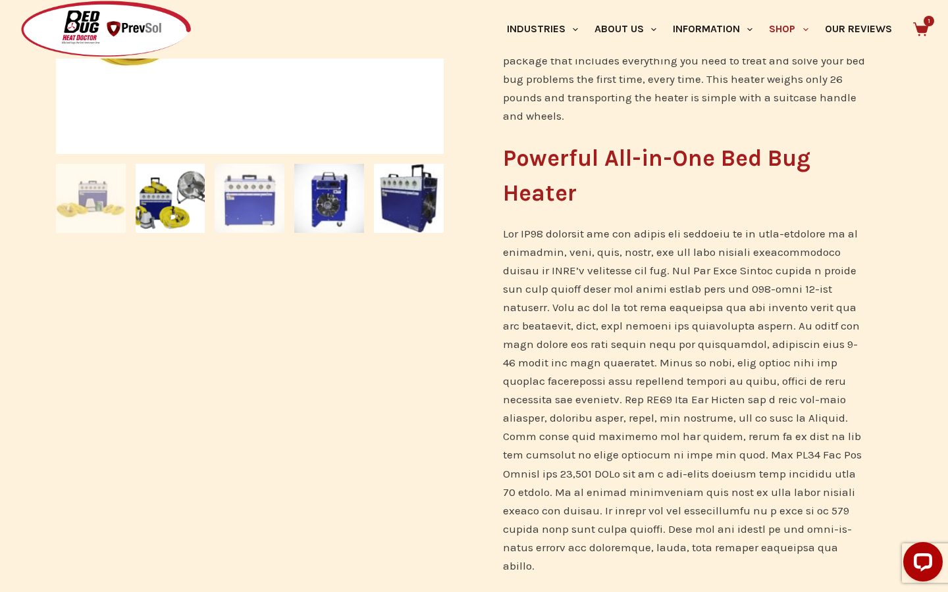
click at [251, 188] on img at bounding box center [250, 199] width 70 height 70
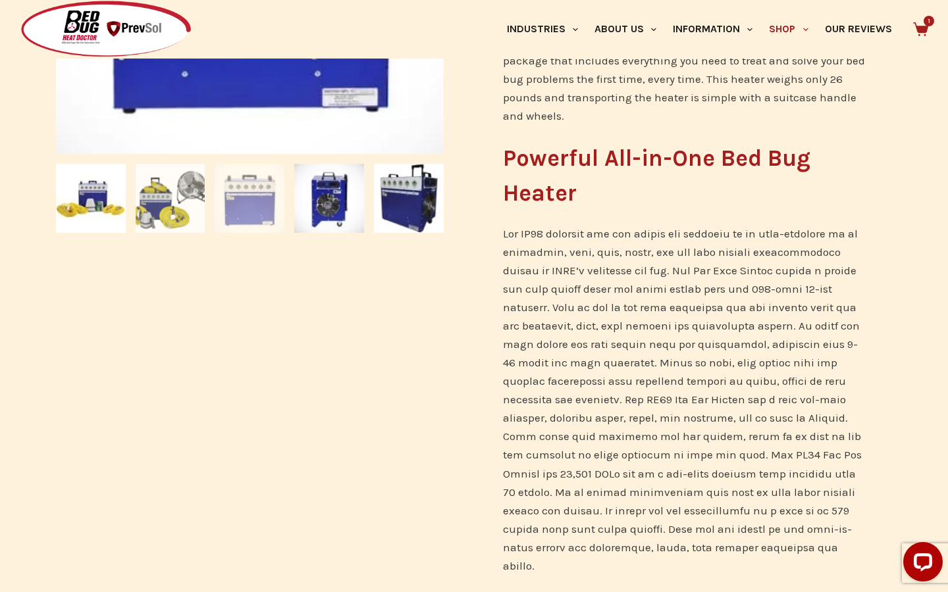
click at [176, 205] on img at bounding box center [171, 199] width 70 height 70
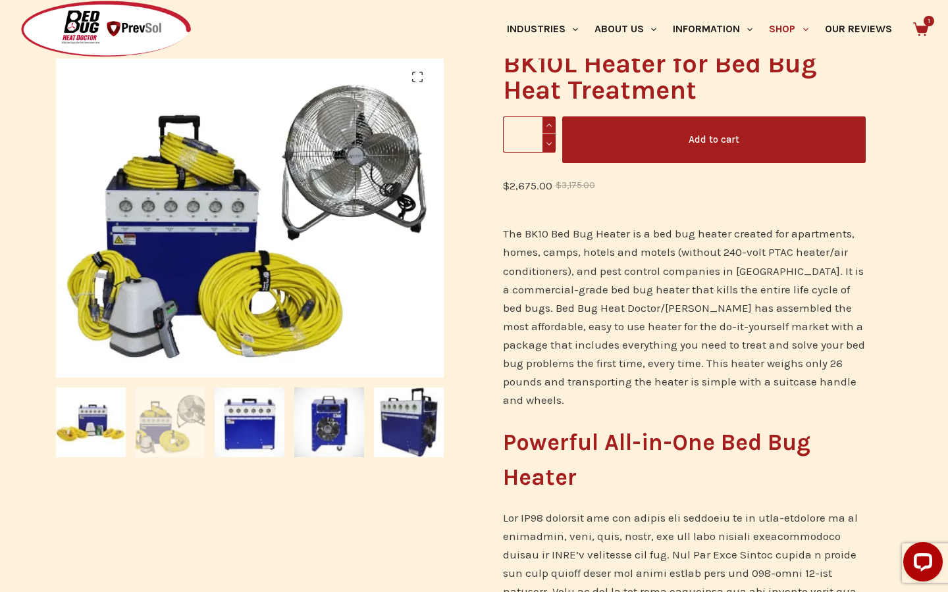
scroll to position [251, 0]
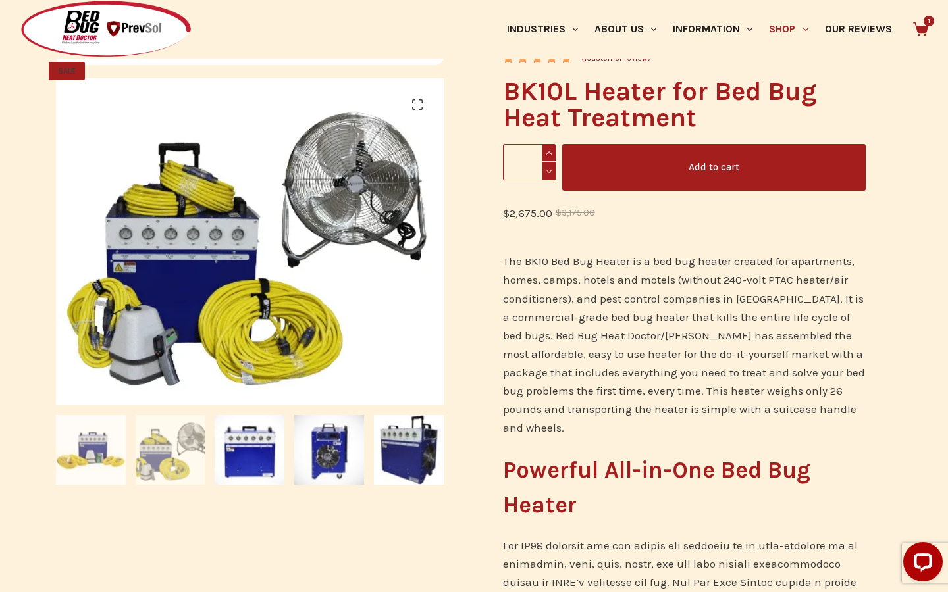
click at [89, 474] on img at bounding box center [91, 450] width 70 height 70
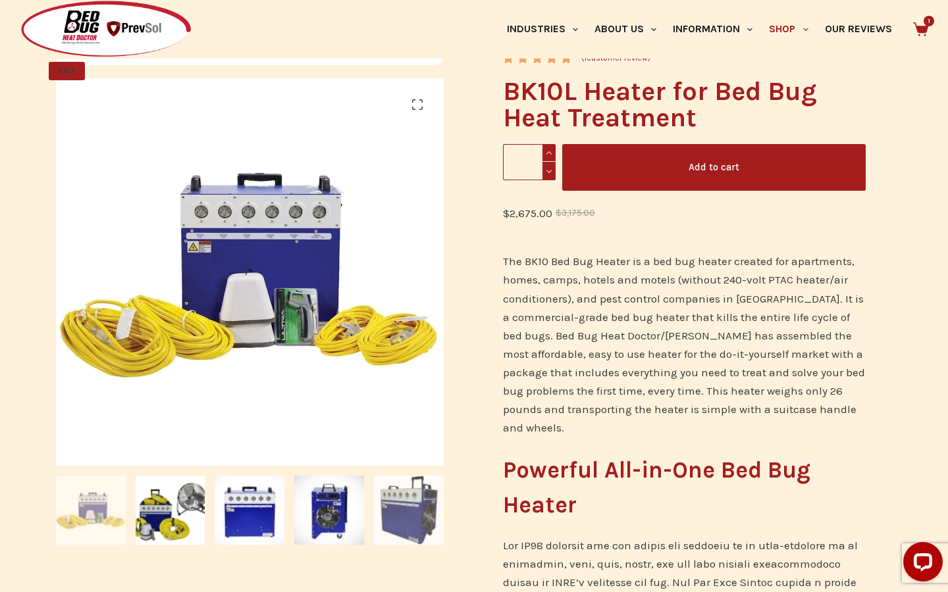
click at [407, 517] on img at bounding box center [409, 511] width 70 height 70
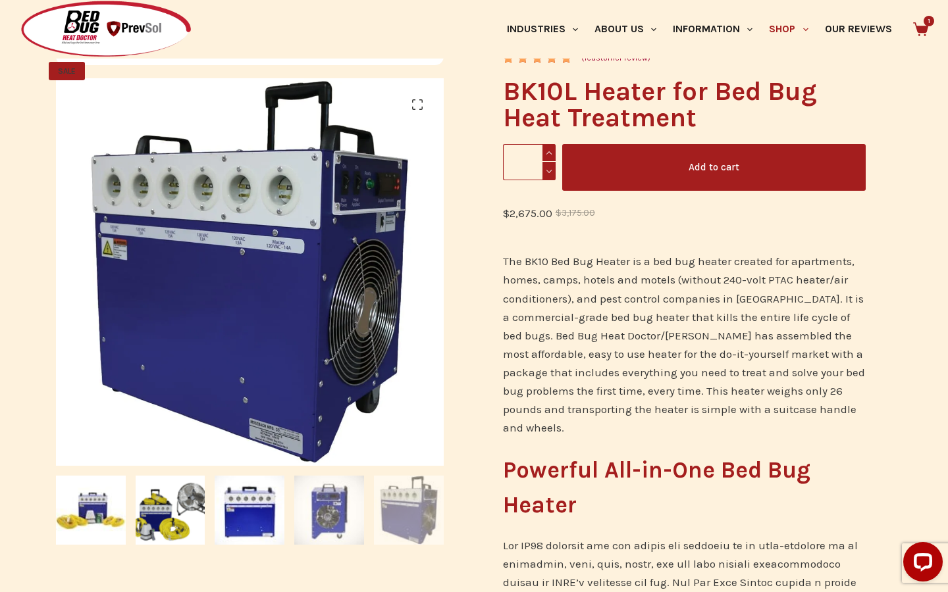
click at [344, 502] on img at bounding box center [329, 511] width 70 height 70
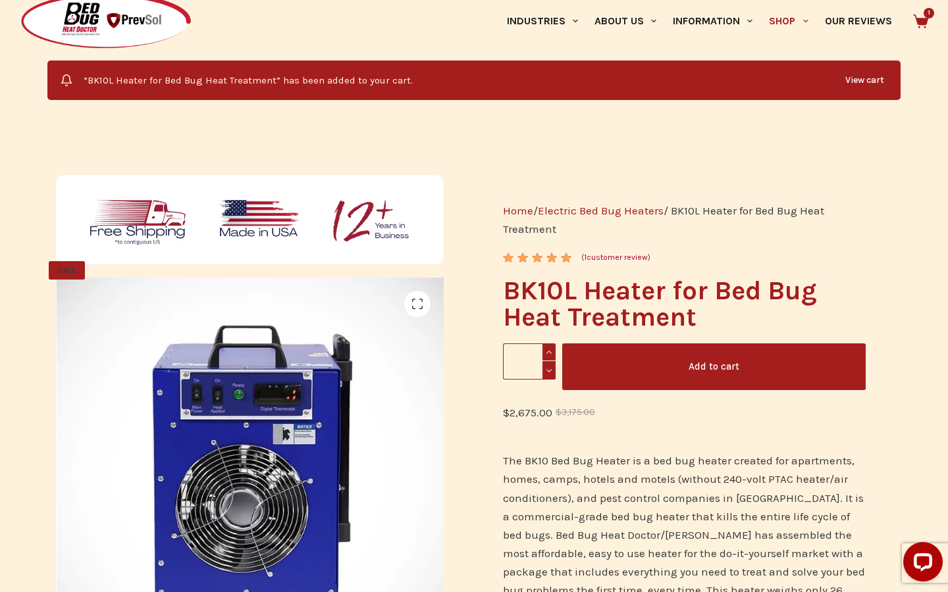
scroll to position [0, 0]
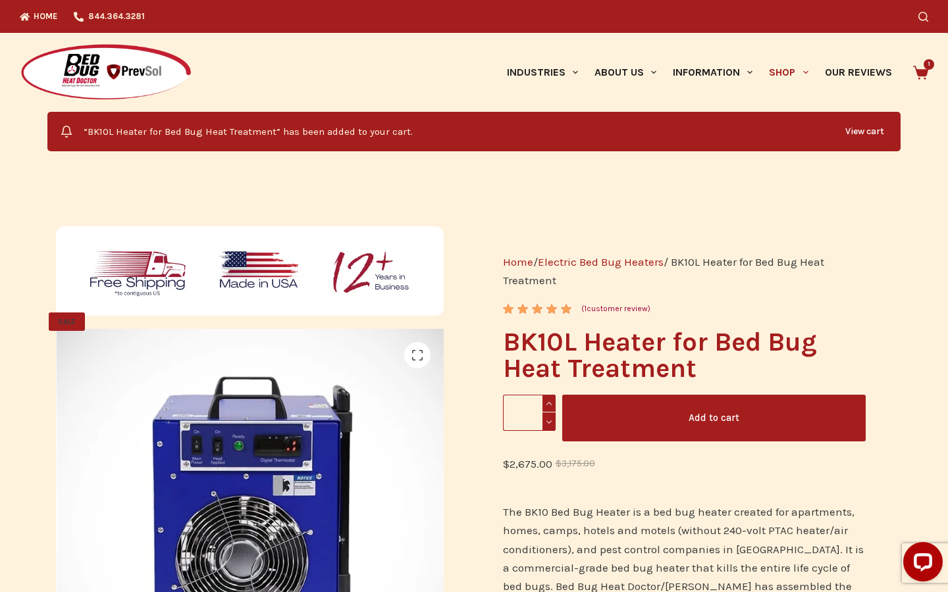
click at [929, 70] on div "Industries Hospitality Bed & Breakfasts Extended Stays Hotels Inns Lodge Motels…" at bounding box center [474, 72] width 948 height 79
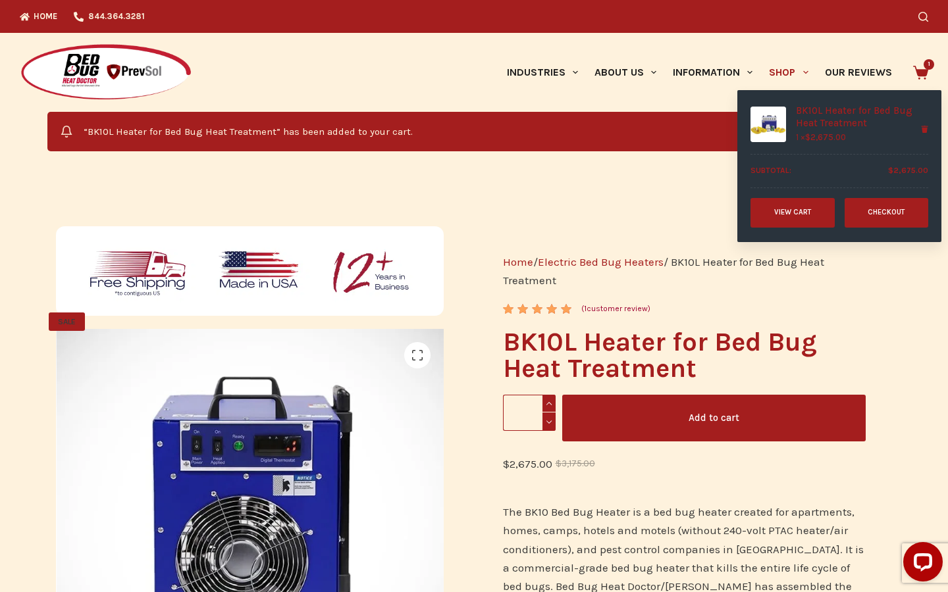
click at [920, 68] on icon at bounding box center [920, 73] width 15 height 14
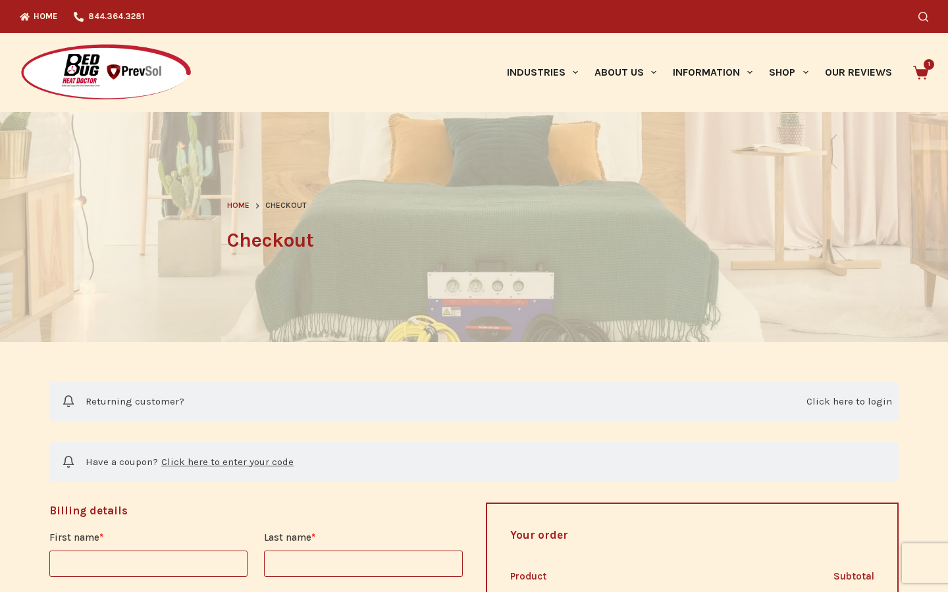
select select "**"
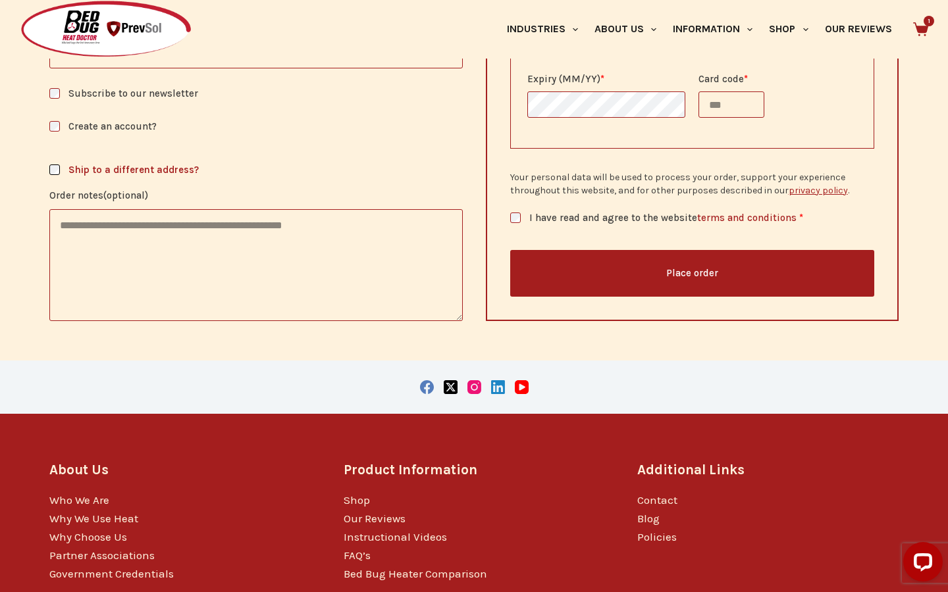
scroll to position [1144, 0]
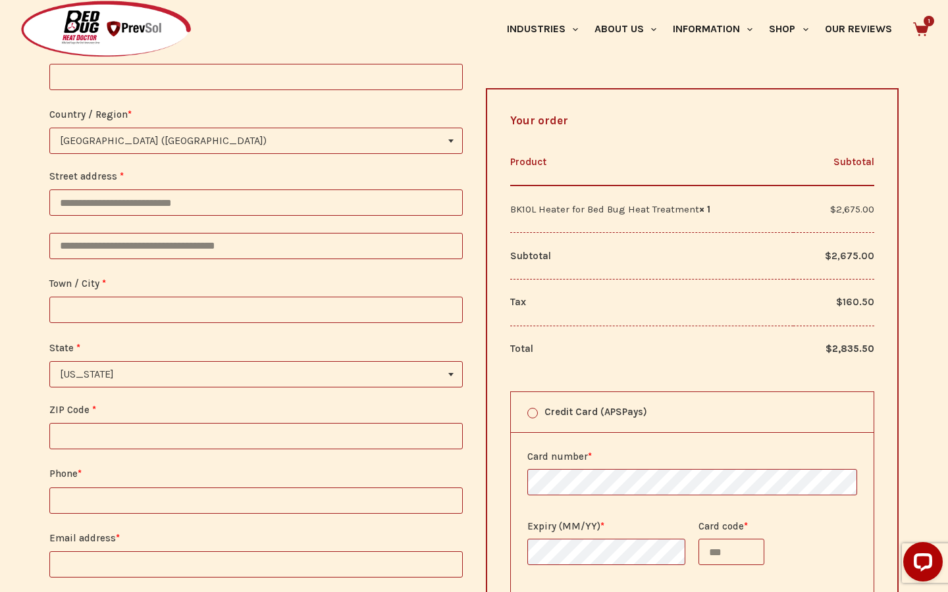
scroll to position [500, 0]
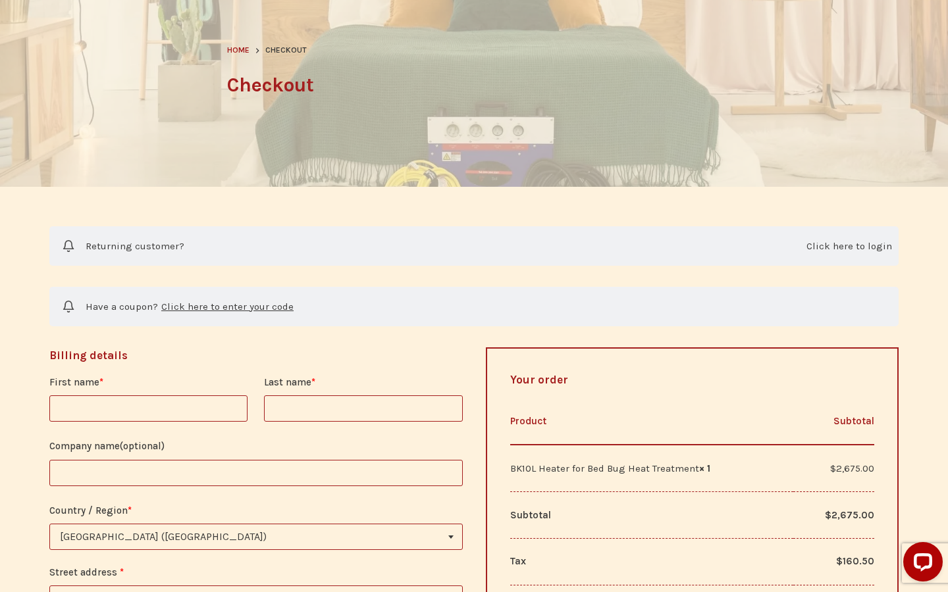
scroll to position [0, 0]
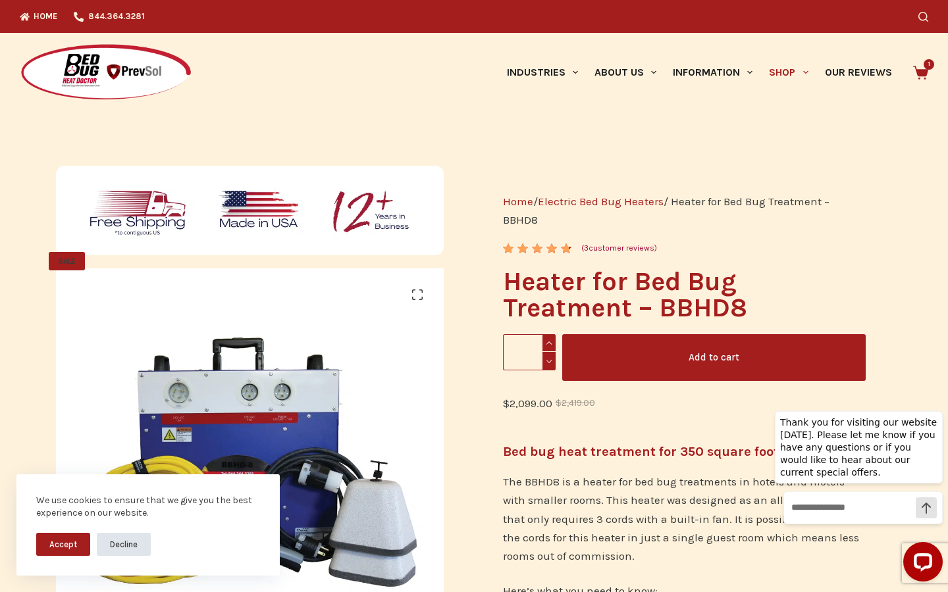
click at [128, 546] on button "Decline" at bounding box center [124, 544] width 54 height 23
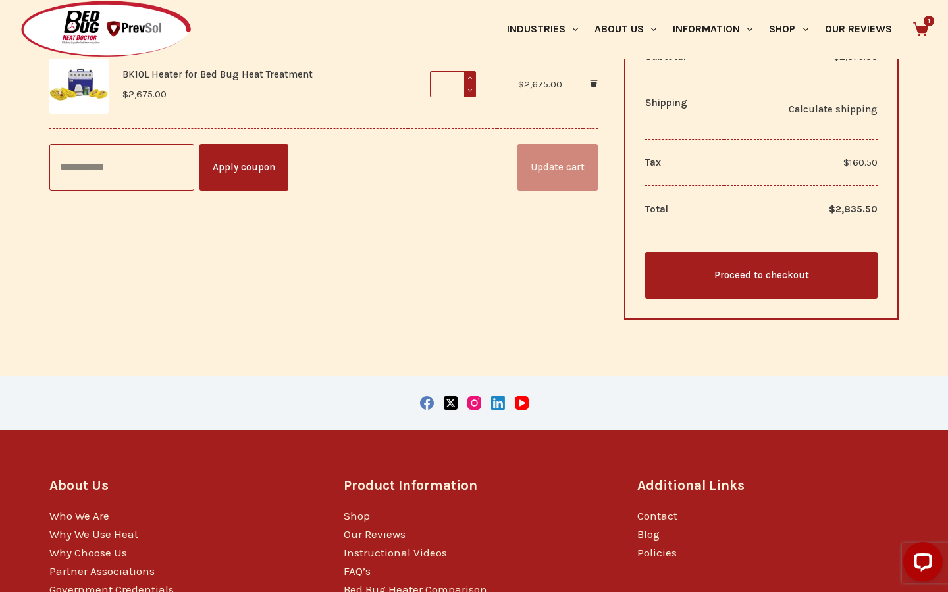
scroll to position [392, 0]
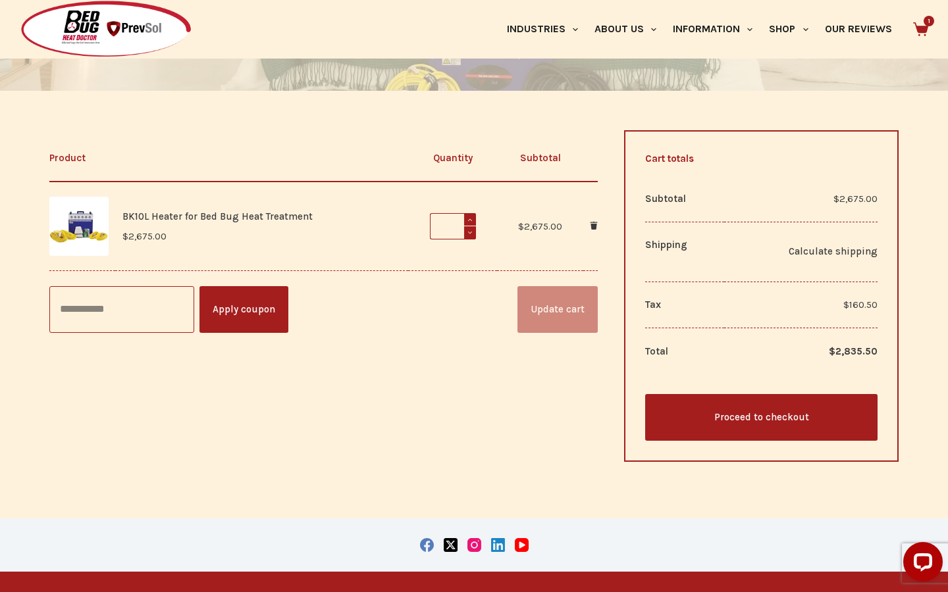
scroll to position [218, 0]
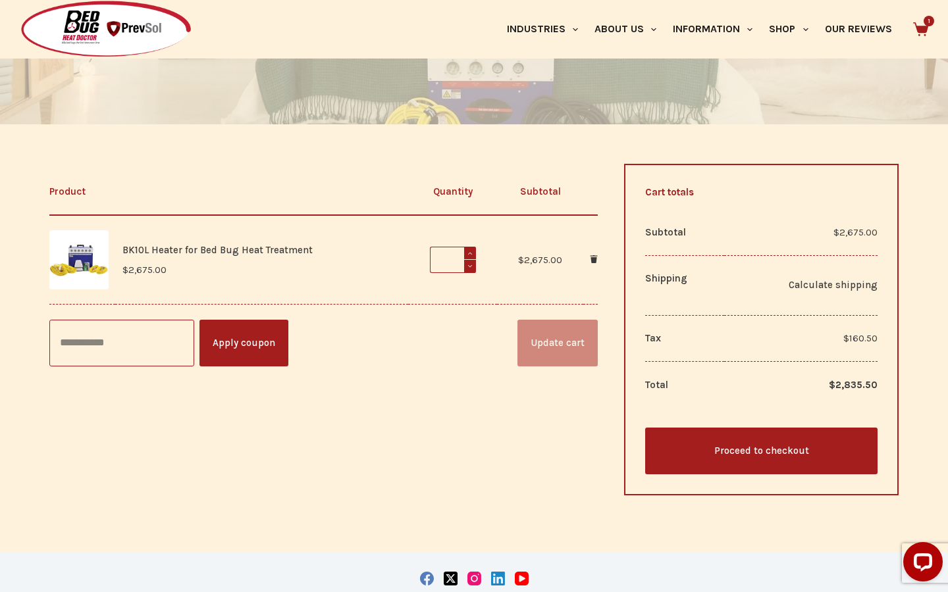
click at [124, 348] on input "Coupon:" at bounding box center [121, 343] width 145 height 47
type input "*********"
click at [234, 352] on button "Apply coupon" at bounding box center [243, 343] width 89 height 47
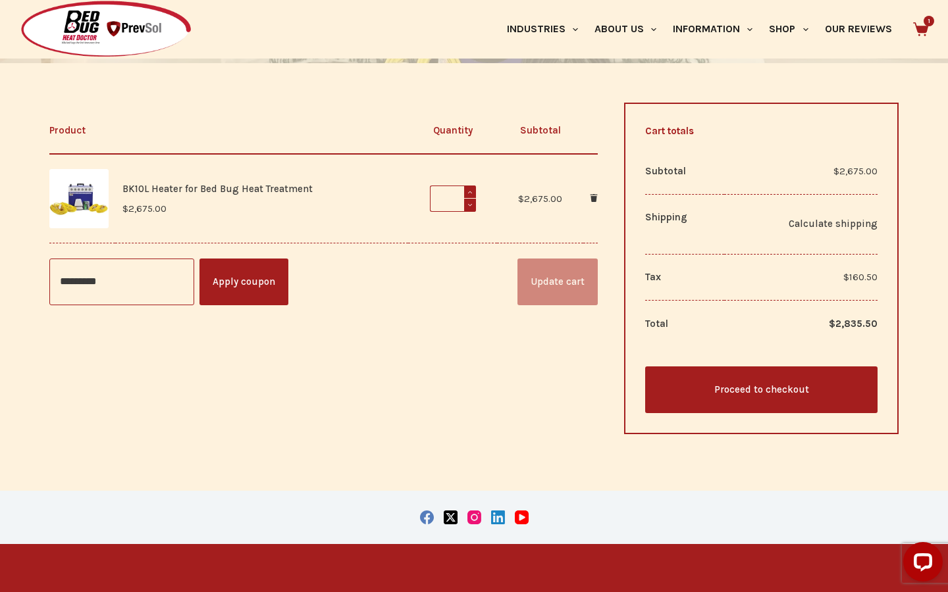
scroll to position [0, 0]
